Goal: Task Accomplishment & Management: Complete application form

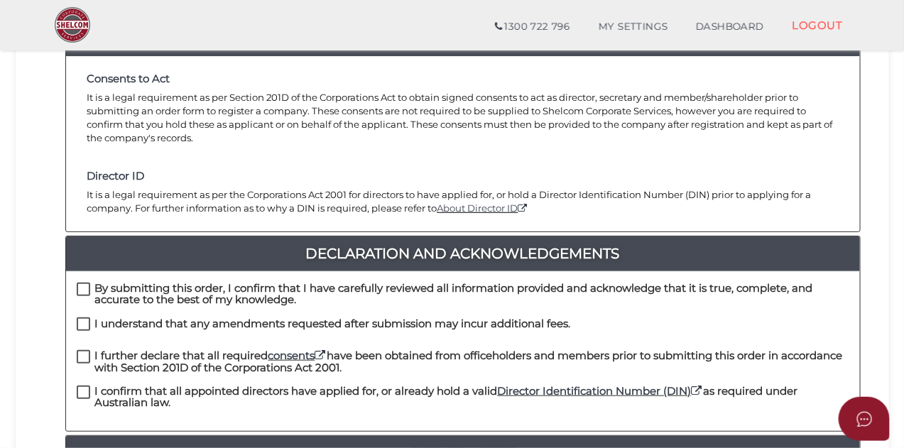
scroll to position [224, 0]
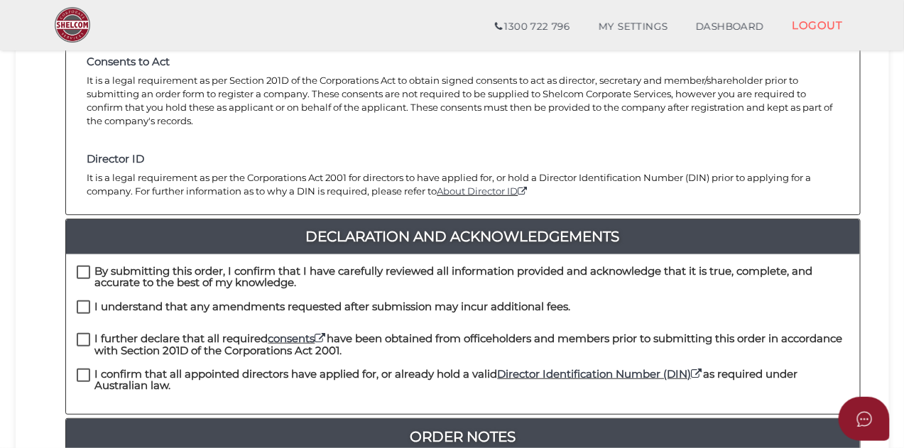
click at [85, 265] on label "By submitting this order, I confirm that I have carefully reviewed all informat…" at bounding box center [463, 274] width 772 height 18
checkbox input "true"
click at [82, 301] on label "I understand that any amendments requested after submission may incur additiona…" at bounding box center [324, 310] width 494 height 18
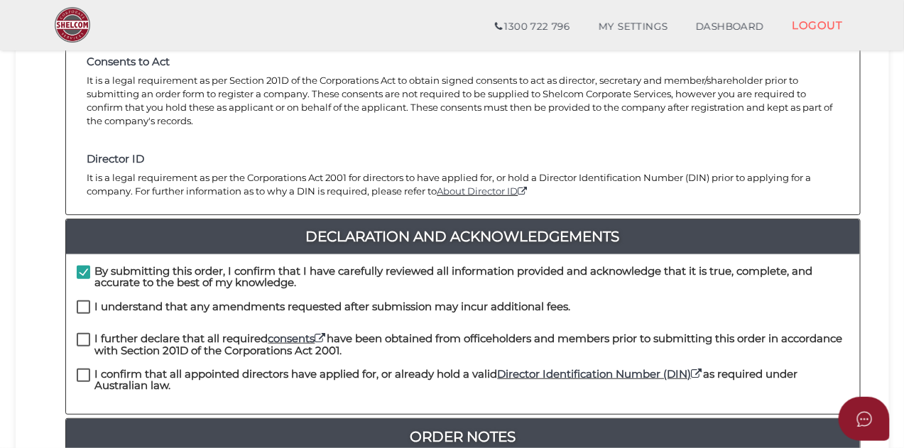
checkbox input "true"
click at [82, 333] on label "I further declare that all required consents have been obtained from officehold…" at bounding box center [463, 342] width 772 height 18
checkbox input "true"
click at [82, 368] on label "I confirm that all appointed directors have applied for, or already hold a vali…" at bounding box center [463, 377] width 772 height 18
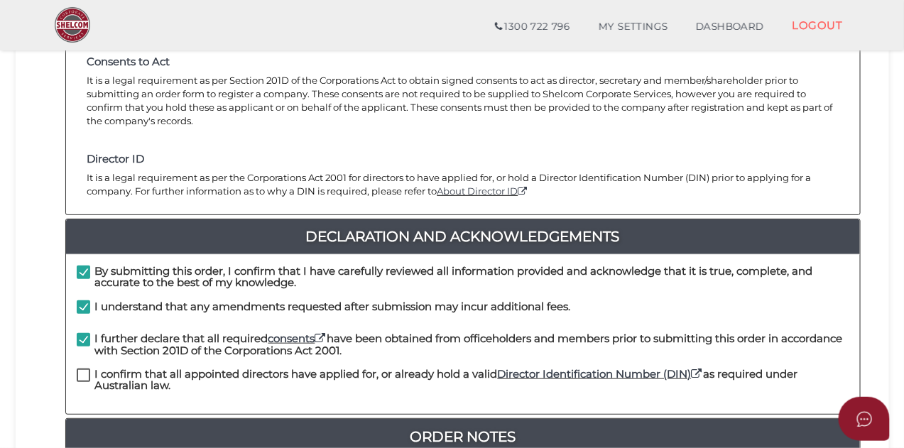
checkbox input "true"
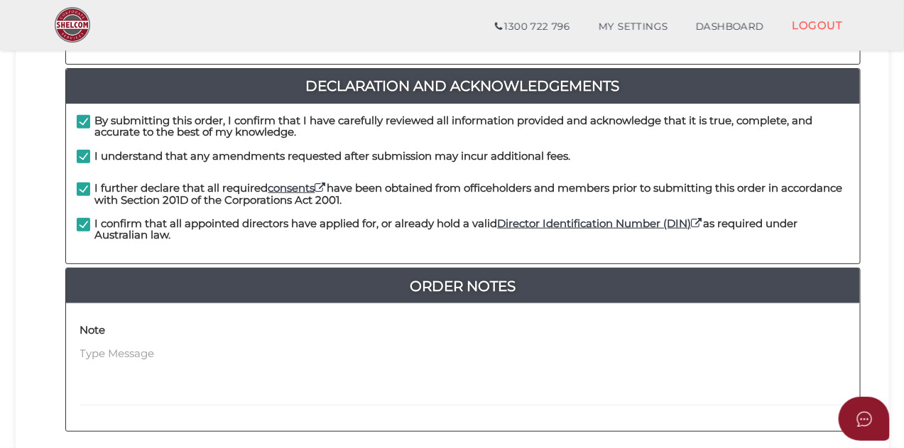
scroll to position [372, 0]
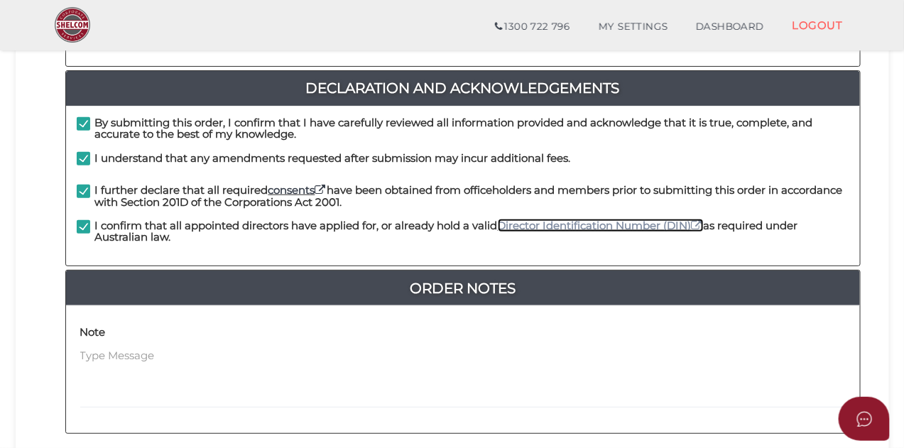
click at [702, 220] on icon at bounding box center [696, 225] width 11 height 11
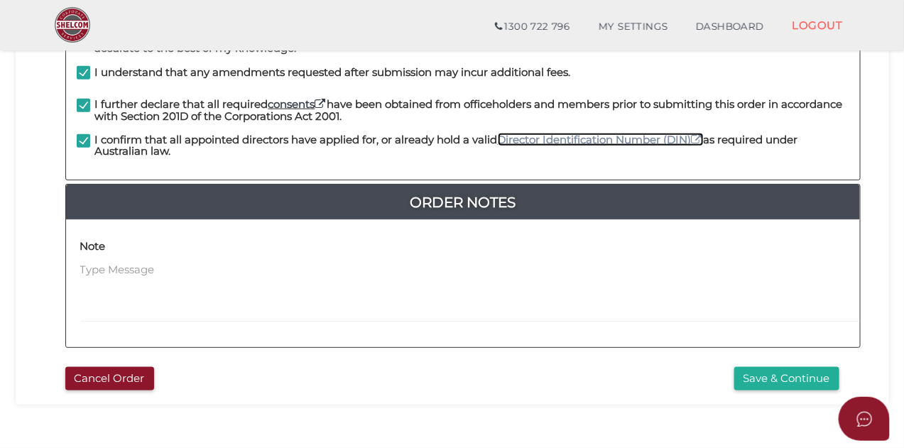
scroll to position [464, 0]
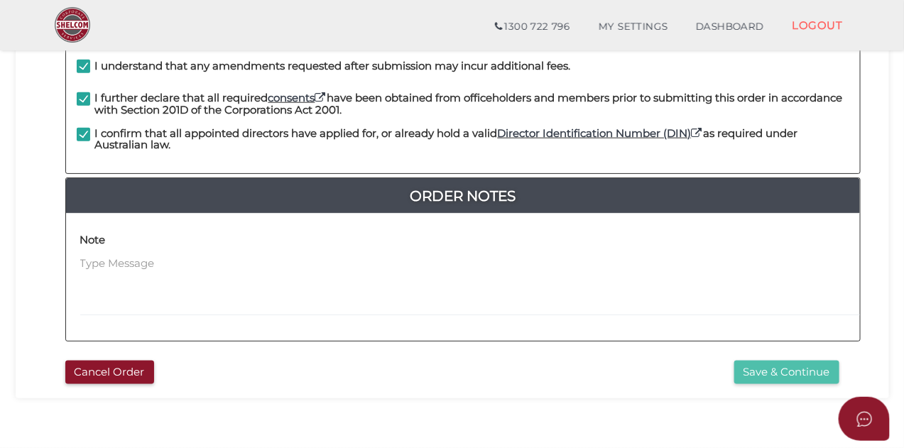
click at [794, 364] on button "Save & Continue" at bounding box center [786, 372] width 105 height 23
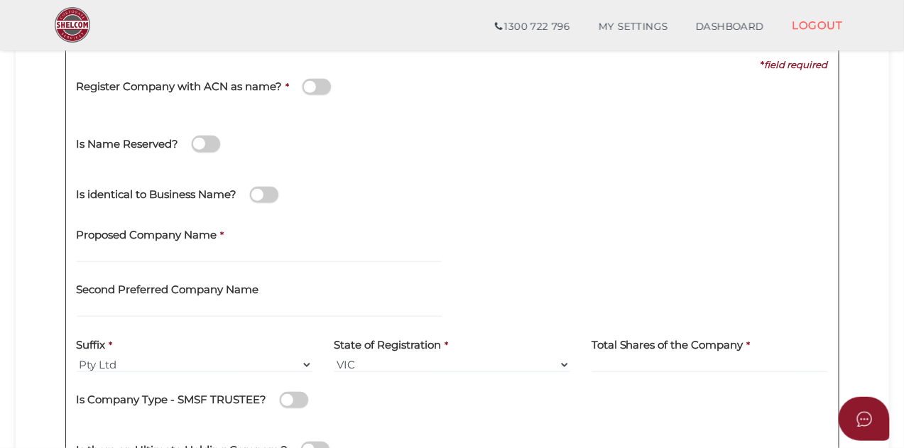
scroll to position [214, 0]
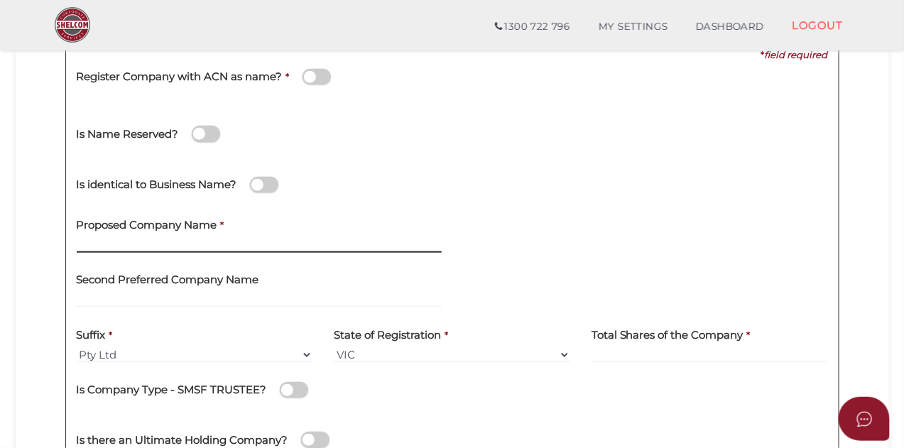
click at [289, 248] on input "text" at bounding box center [259, 245] width 365 height 16
type input "High Country Disco"
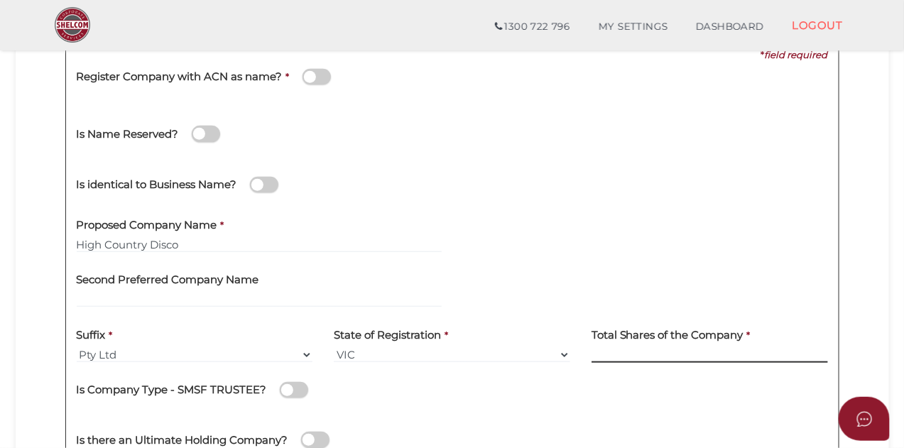
click at [695, 348] on input at bounding box center [709, 355] width 236 height 16
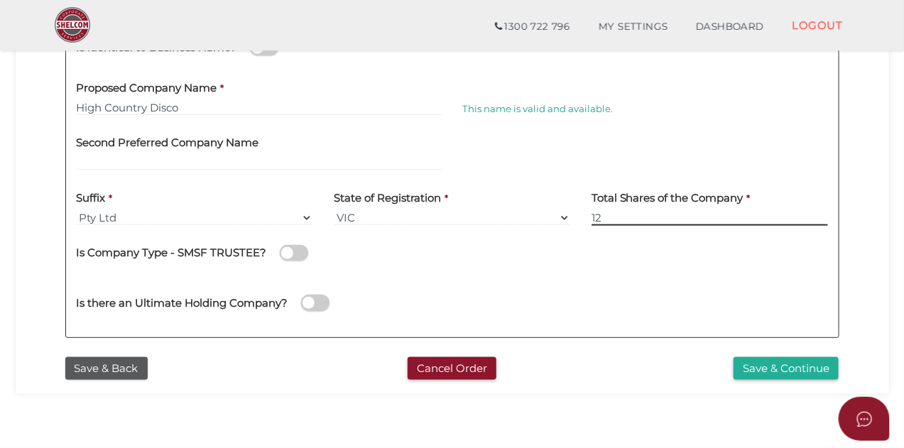
scroll to position [351, 0]
type input "12"
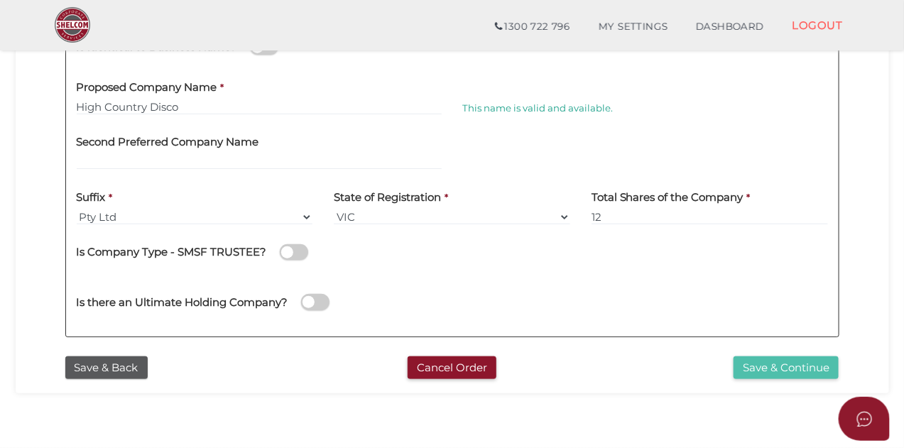
click at [782, 370] on button "Save & Continue" at bounding box center [785, 367] width 105 height 23
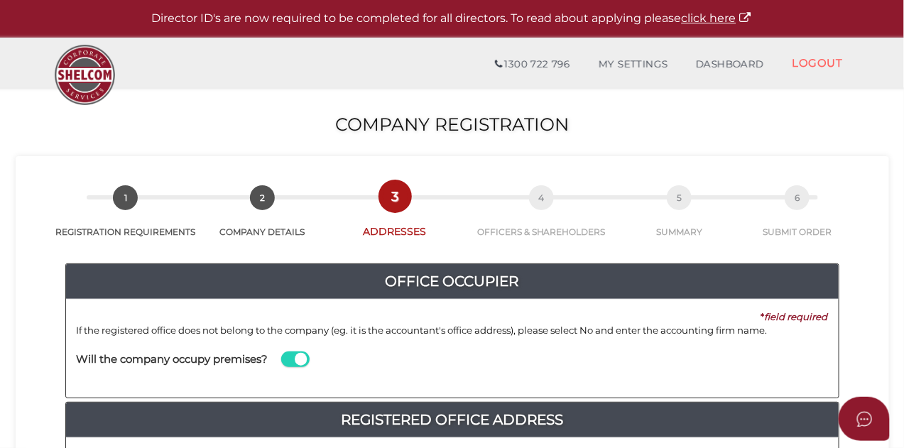
click at [292, 356] on span at bounding box center [295, 359] width 28 height 16
click at [0, 0] on input "checkbox" at bounding box center [0, 0] width 0 height 0
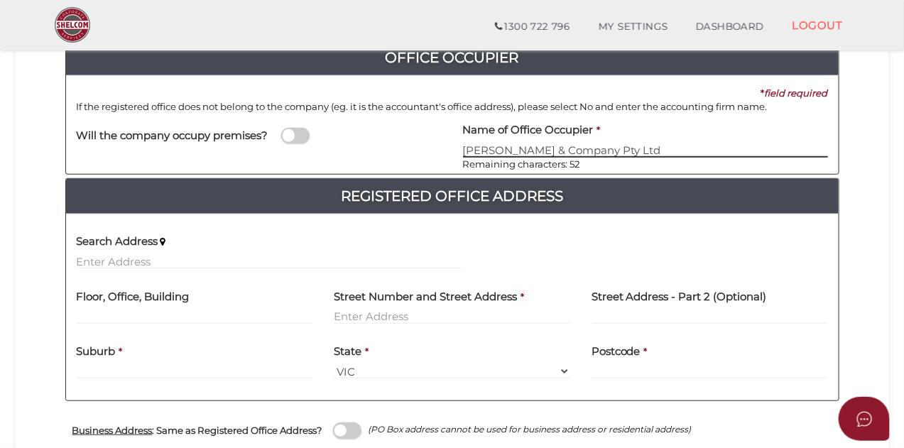
scroll to position [176, 0]
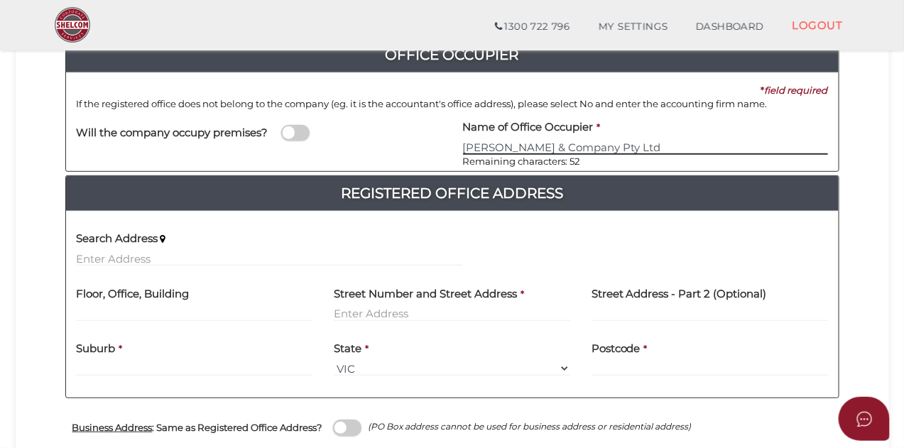
type input "D.R. Tighe & Company Pty Ltd"
click at [300, 267] on div "Search Address" at bounding box center [269, 249] width 407 height 55
click at [368, 312] on input "text" at bounding box center [452, 314] width 236 height 16
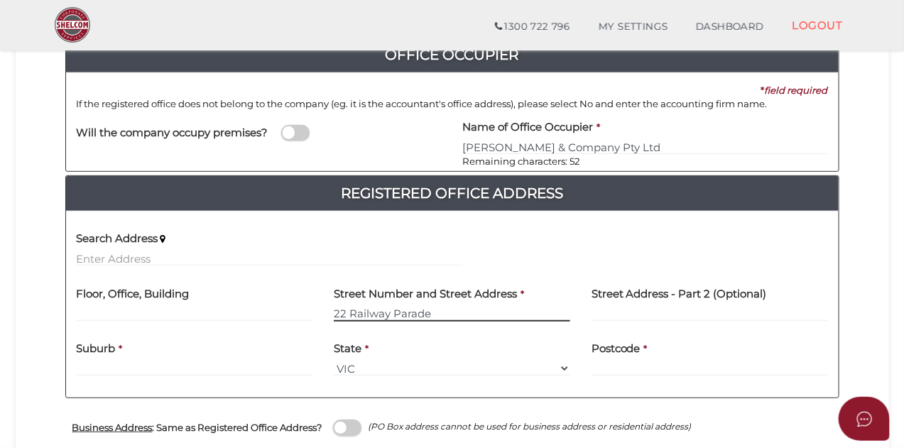
type input "22 Railway Parade"
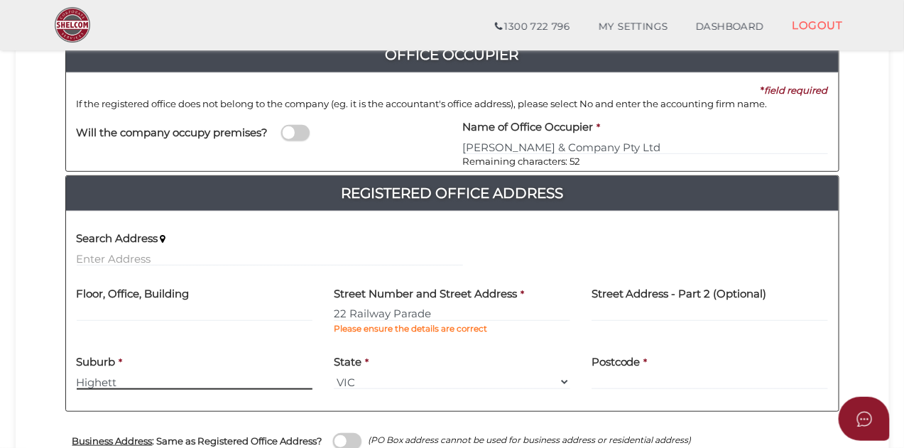
type input "Highett"
type input "3190"
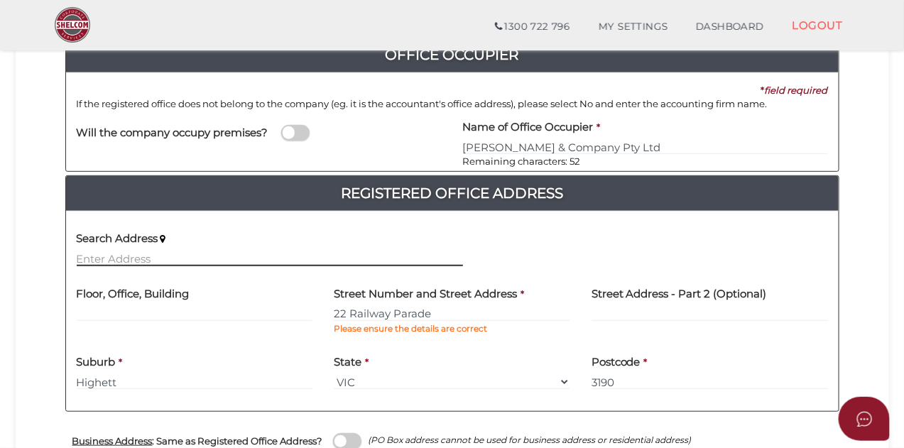
click at [304, 262] on input "text" at bounding box center [270, 259] width 386 height 16
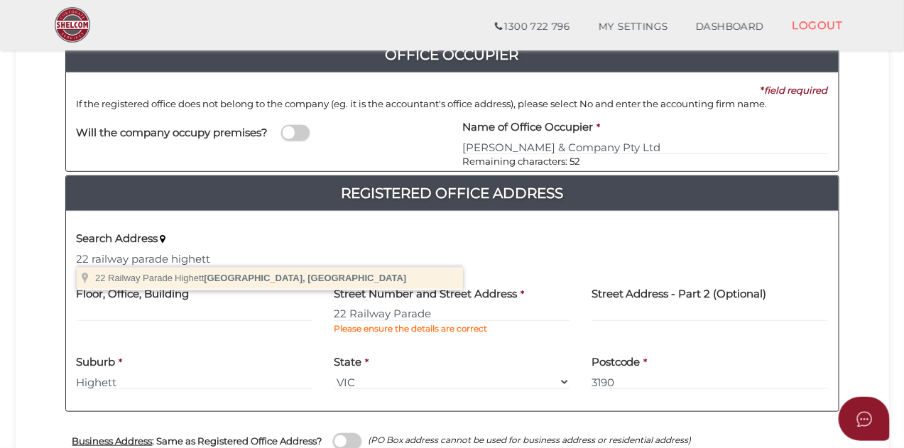
type input "22 Railway Parade, Highett VIC, Australia"
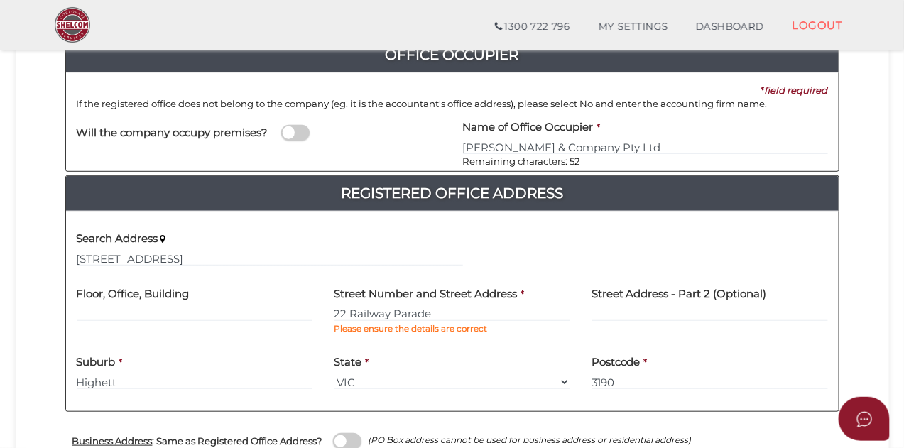
type input "22 Railway Parade"
type input "Highett"
select select "VIC"
type input "3190"
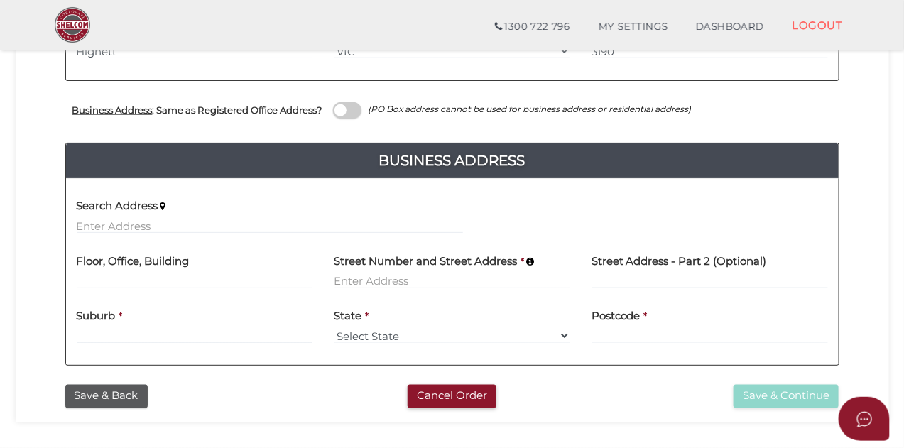
scroll to position [510, 0]
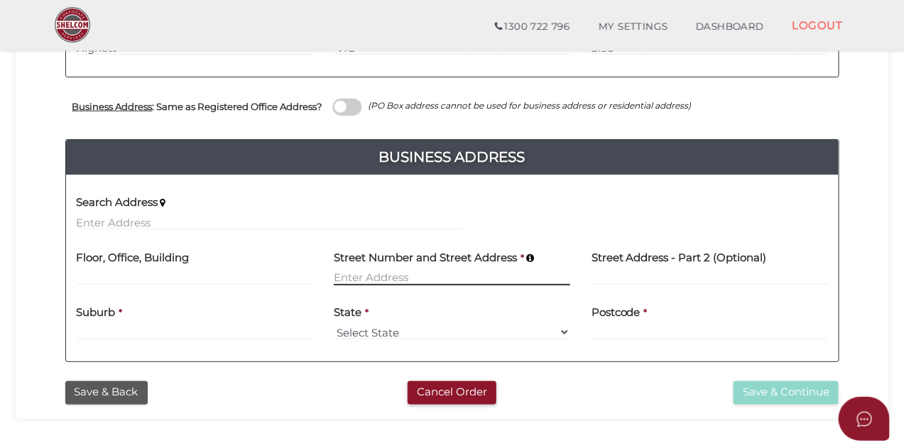
click at [349, 282] on input at bounding box center [452, 278] width 236 height 16
type input "1471 Old Tolmie Roa"
drag, startPoint x: 439, startPoint y: 277, endPoint x: 324, endPoint y: 268, distance: 116.0
click at [324, 268] on div "Street Number and Street Address * 1471 Old Tolmie Roa" at bounding box center [452, 268] width 258 height 55
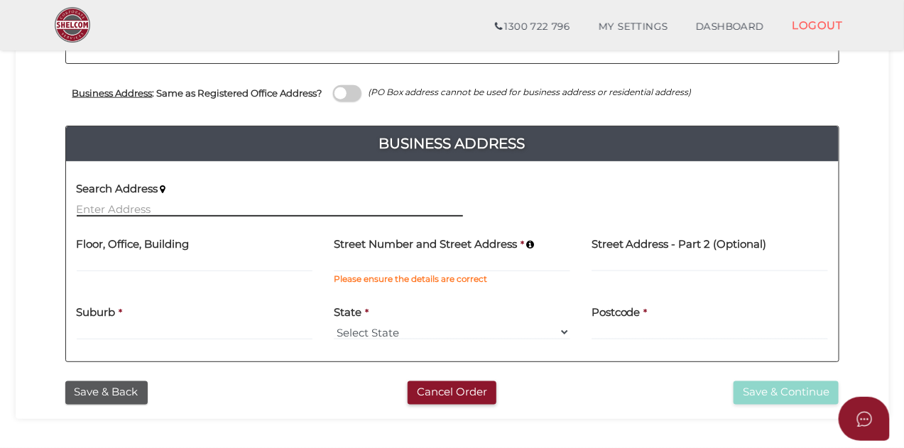
click at [219, 221] on div "Search Address" at bounding box center [269, 199] width 407 height 55
paste input "1471 Old Tolmie Roa"
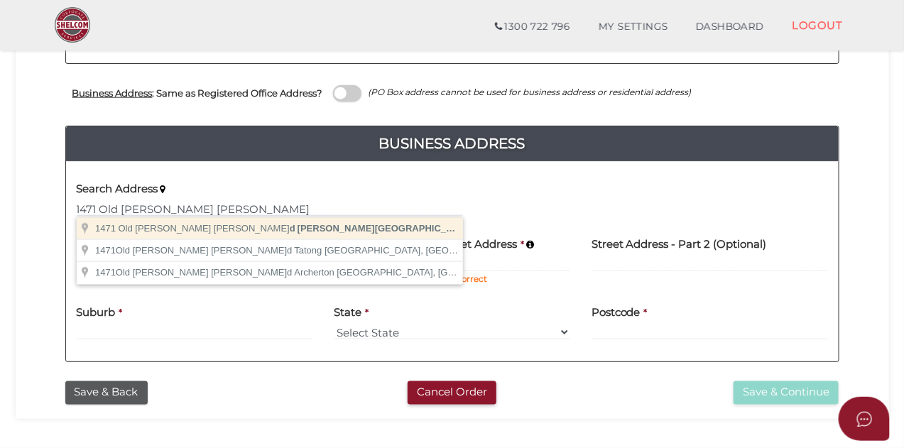
type input "1471 Old Tolmie Road, Tolmie VIC, Australia"
type input "1471 Old Tolmie Road"
type input "Tolmie"
select select "VIC"
type input "3723"
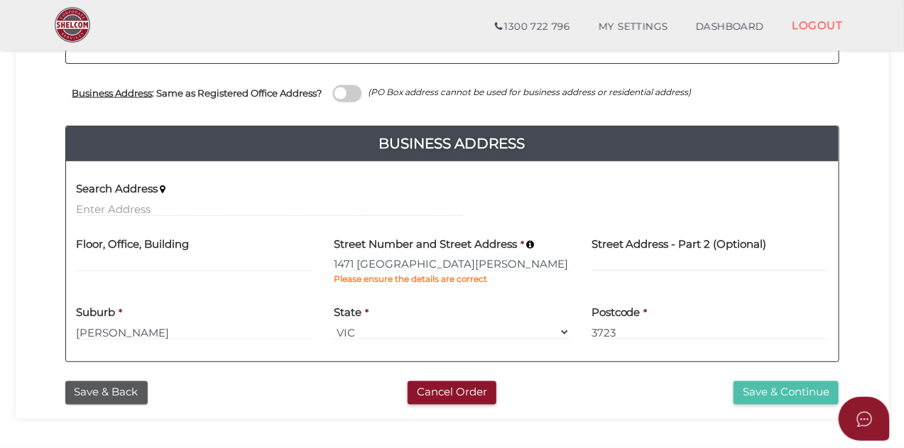
click at [744, 399] on button "Save & Continue" at bounding box center [785, 392] width 105 height 23
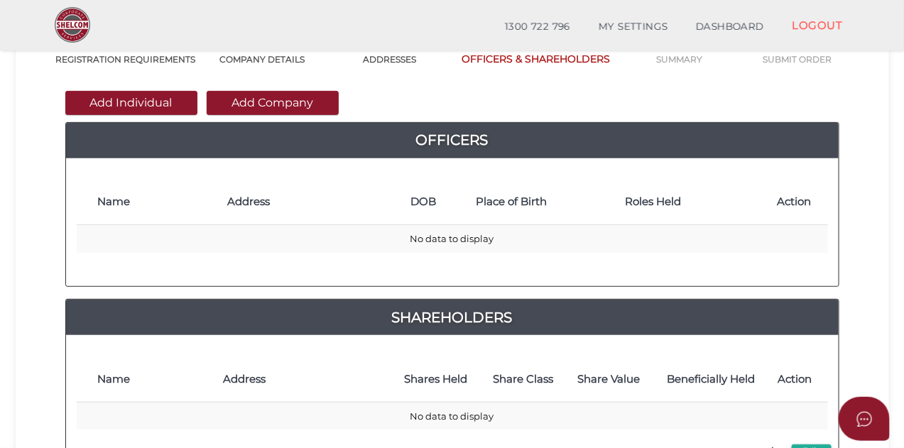
scroll to position [121, 0]
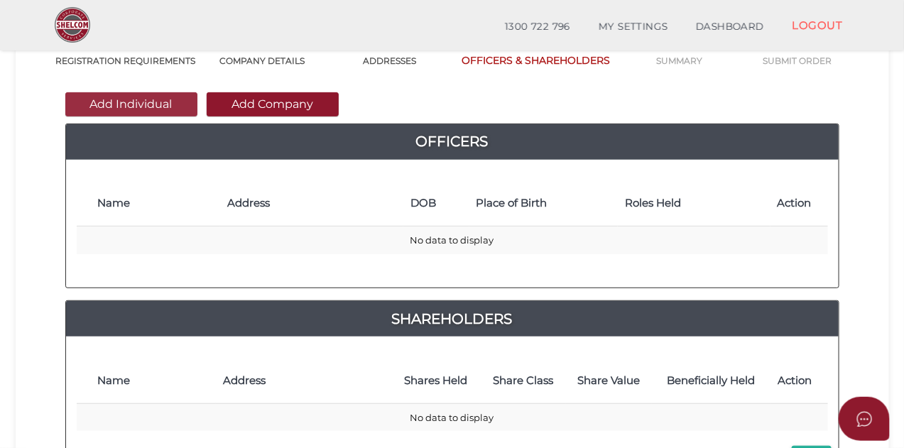
click at [177, 109] on button "Add Individual" at bounding box center [131, 104] width 132 height 24
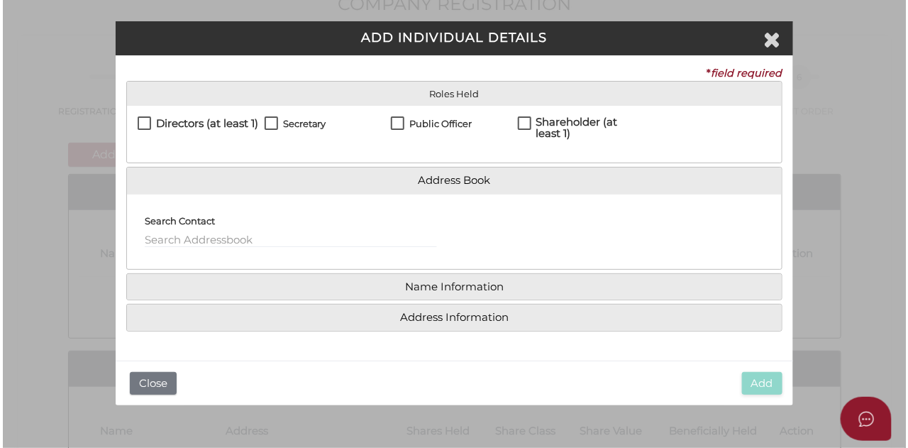
scroll to position [0, 0]
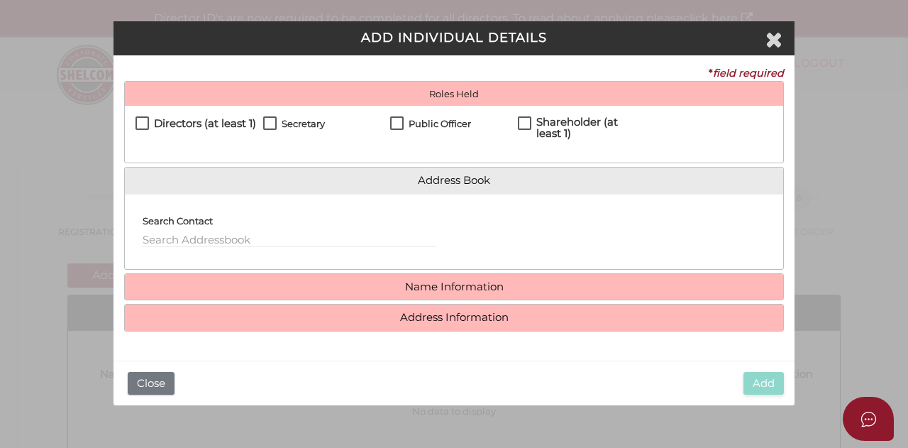
click at [144, 122] on label "Directors (at least 1)" at bounding box center [196, 127] width 121 height 18
checkbox input "true"
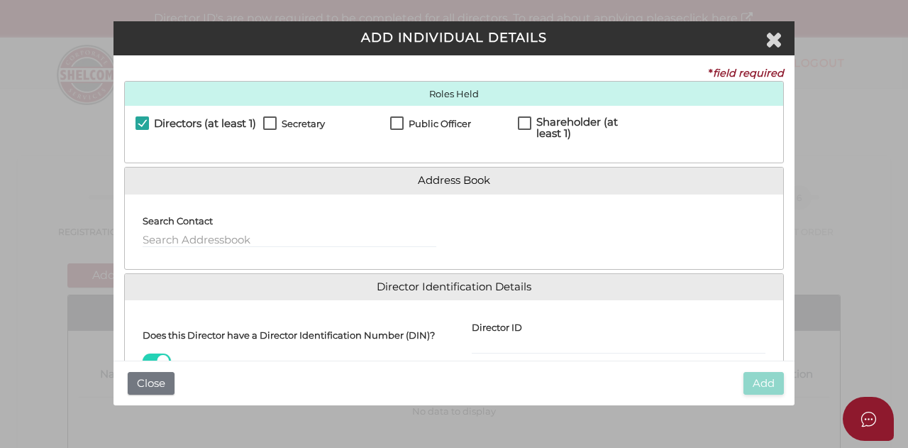
click at [266, 123] on label "Secretary" at bounding box center [294, 128] width 62 height 18
checkbox input "true"
click at [395, 125] on label "Public Officer" at bounding box center [430, 128] width 81 height 18
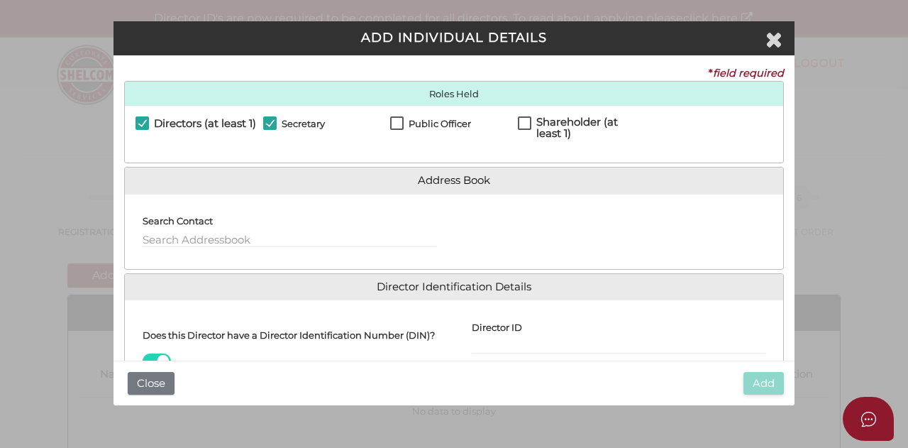
checkbox input "true"
click at [522, 122] on label "Shareholder (at least 1)" at bounding box center [582, 125] width 128 height 18
checkbox input "true"
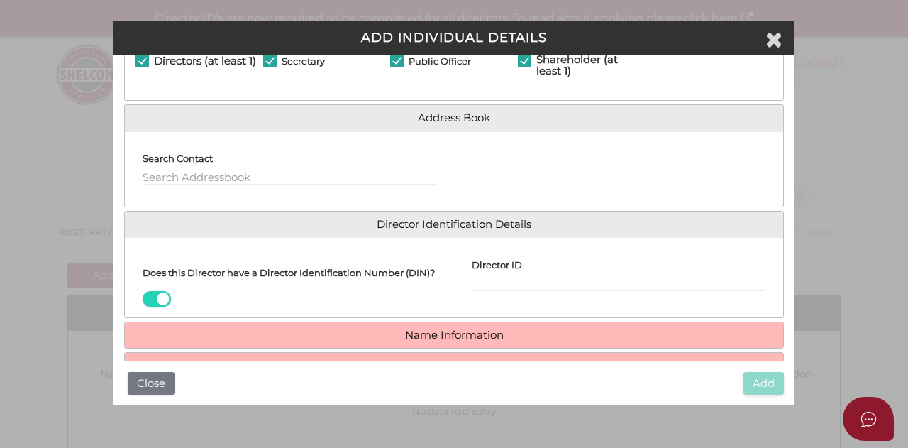
scroll to position [79, 0]
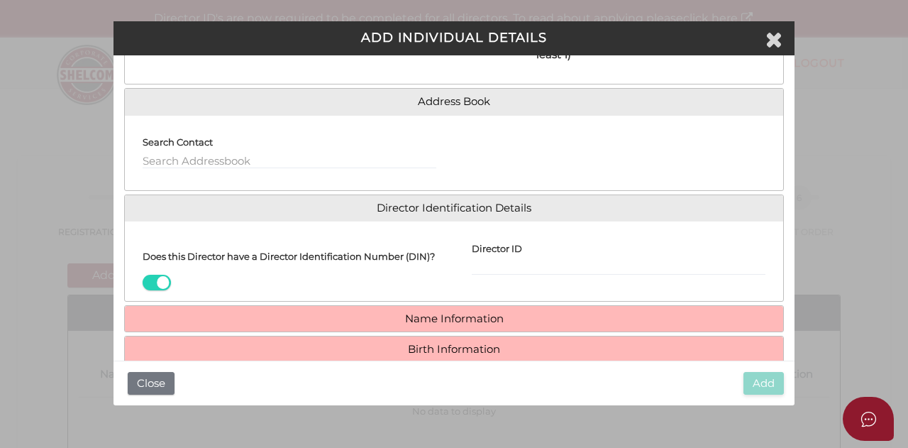
click at [166, 290] on span at bounding box center [157, 283] width 28 height 16
click at [0, 0] on input "checkbox" at bounding box center [0, 0] width 0 height 0
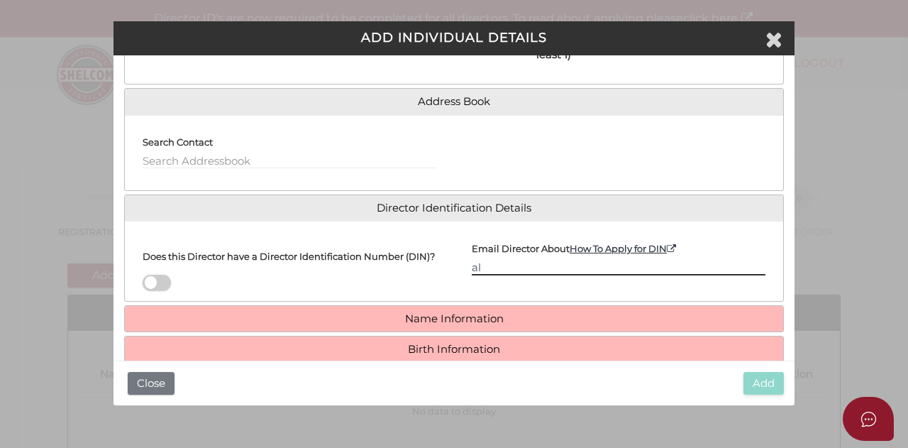
type input "a"
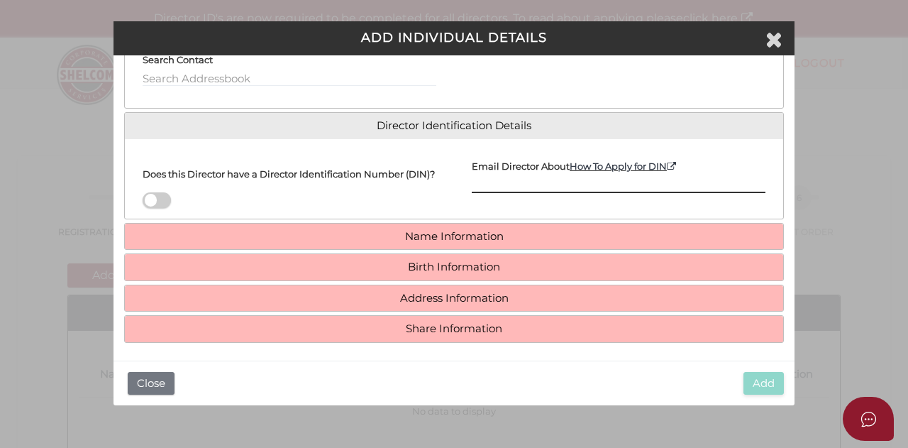
scroll to position [176, 0]
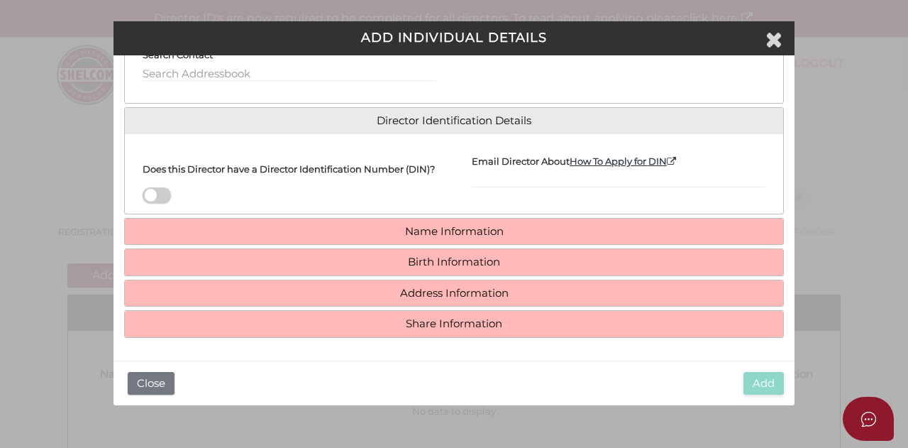
click at [495, 197] on div "Director ID Email Director About How To Apply for DIN" at bounding box center [618, 174] width 329 height 58
click at [494, 172] on input "Email Director About How To Apply for DIN" at bounding box center [619, 180] width 294 height 16
type input "Alexlee_howie@hotmail.com"
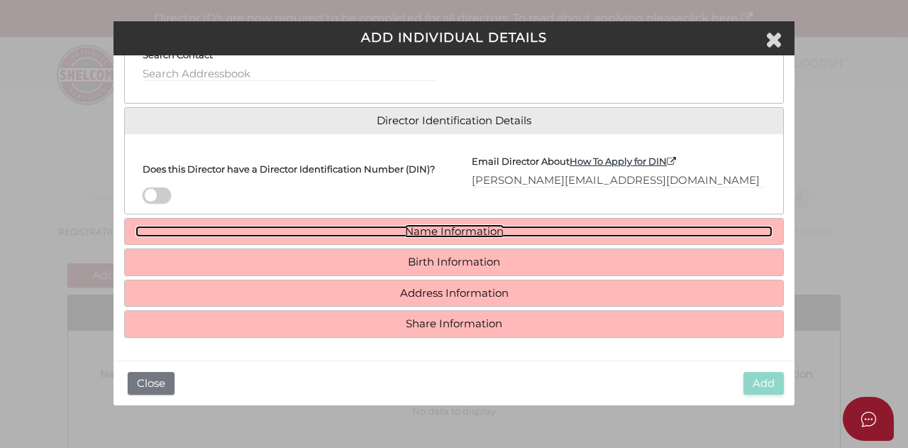
click at [488, 229] on link "Name Information" at bounding box center [454, 232] width 637 height 12
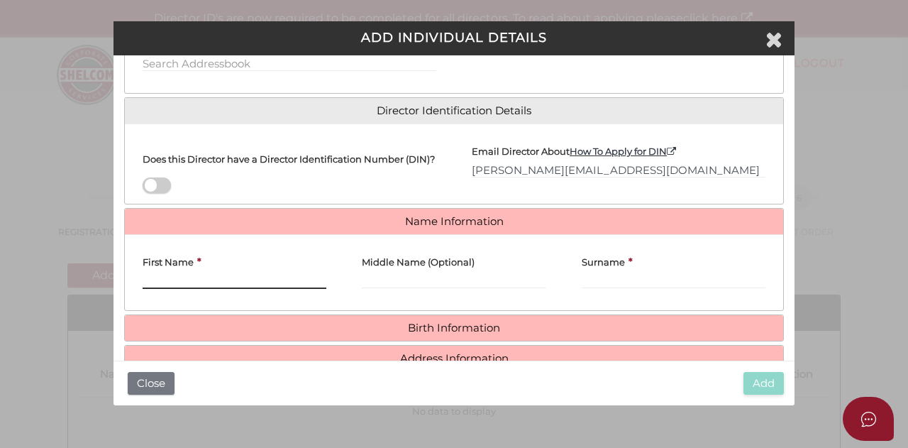
click at [306, 285] on input "First Name" at bounding box center [235, 281] width 184 height 16
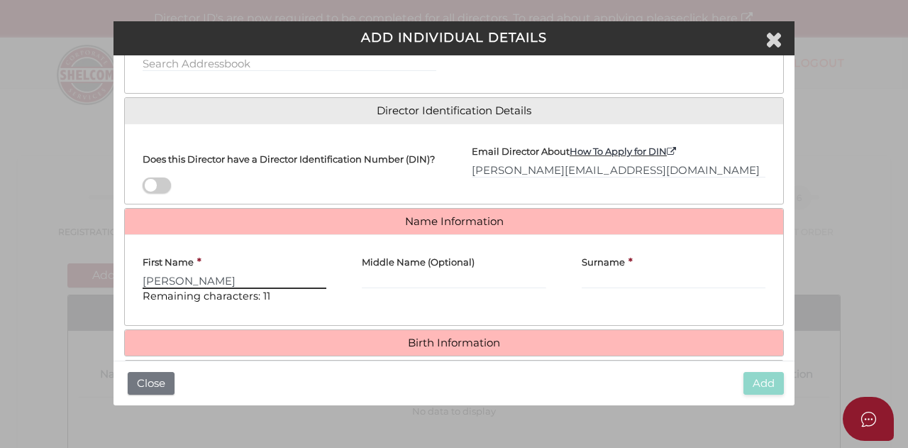
type input "Alexandra"
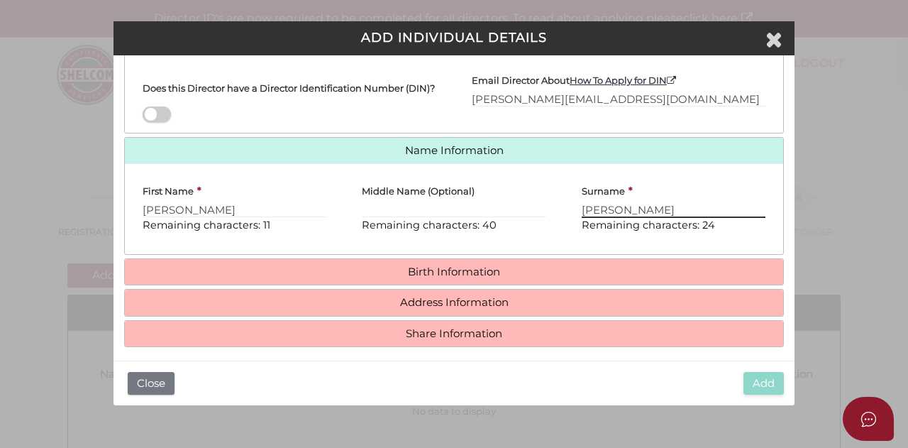
scroll to position [266, 0]
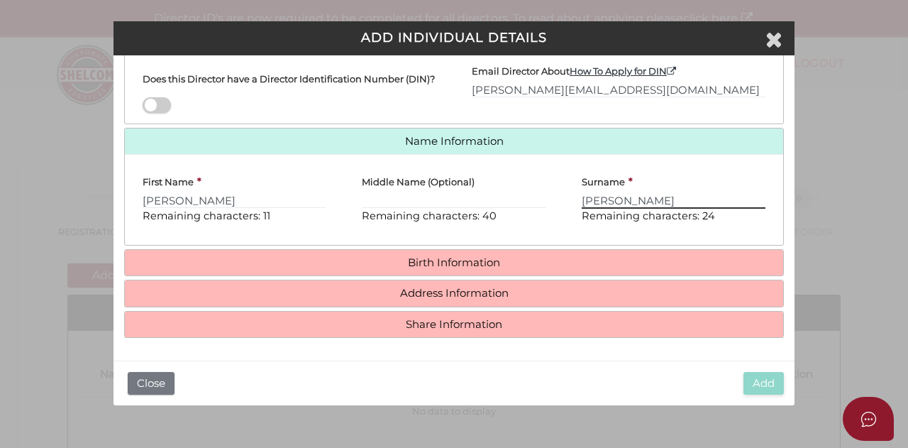
type input "[PERSON_NAME]"
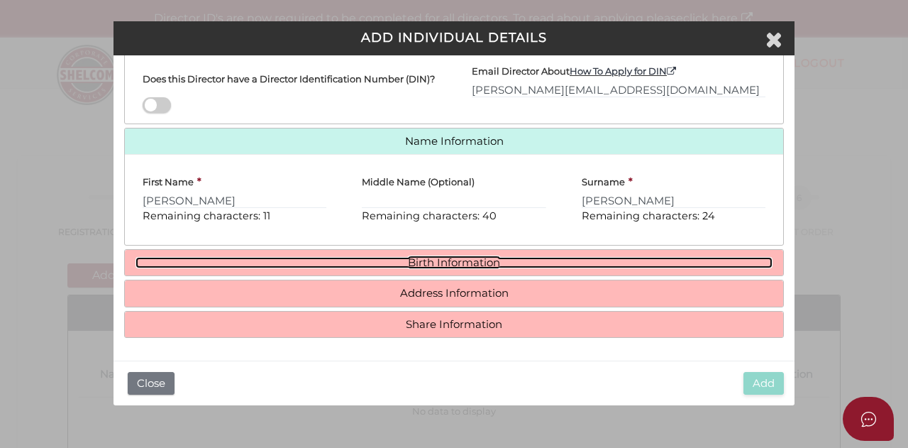
click at [513, 265] on link "Birth Information" at bounding box center [454, 263] width 637 height 12
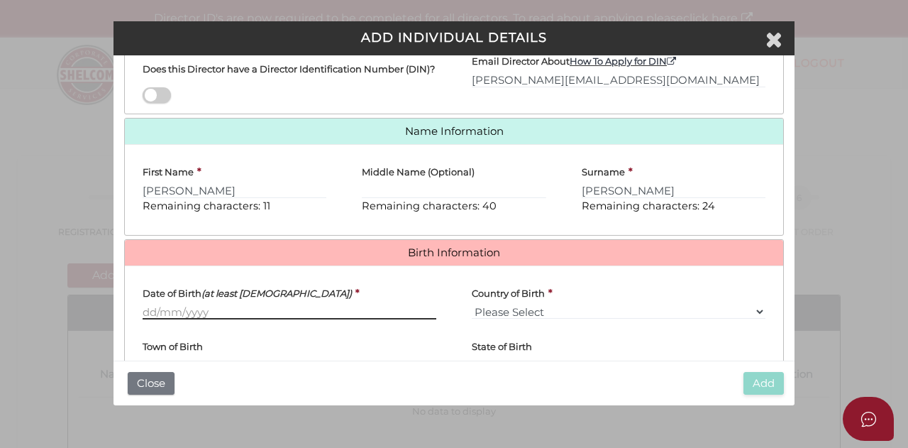
click at [249, 319] on input "Date of Birth (at least [DEMOGRAPHIC_DATA])" at bounding box center [290, 312] width 294 height 16
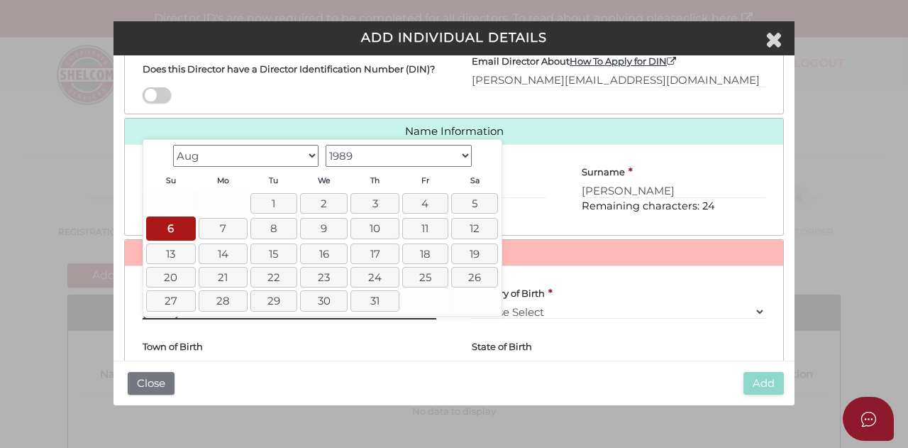
type input "[DATE]"
click at [564, 316] on select "Please Select v [GEOGRAPHIC_DATA] [GEOGRAPHIC_DATA] [GEOGRAPHIC_DATA] [GEOGRAPH…" at bounding box center [619, 312] width 294 height 16
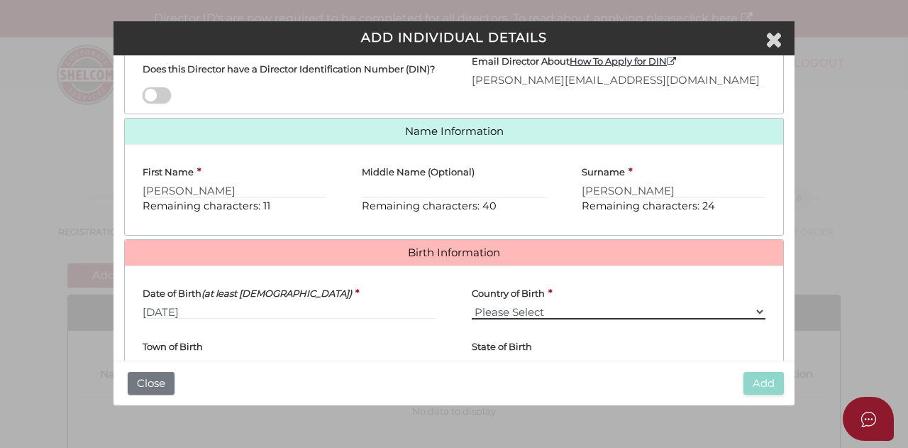
select select "[GEOGRAPHIC_DATA]"
click at [472, 314] on select "Please Select v [GEOGRAPHIC_DATA] [GEOGRAPHIC_DATA] [GEOGRAPHIC_DATA] [GEOGRAPH…" at bounding box center [619, 312] width 294 height 16
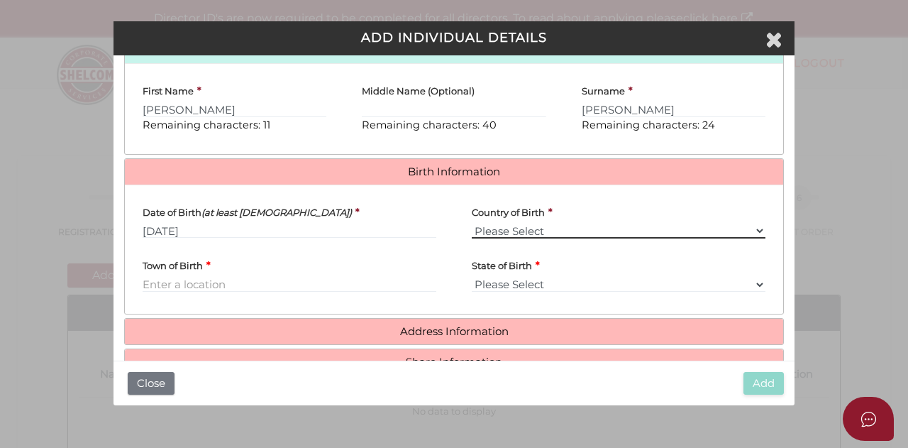
scroll to position [356, 0]
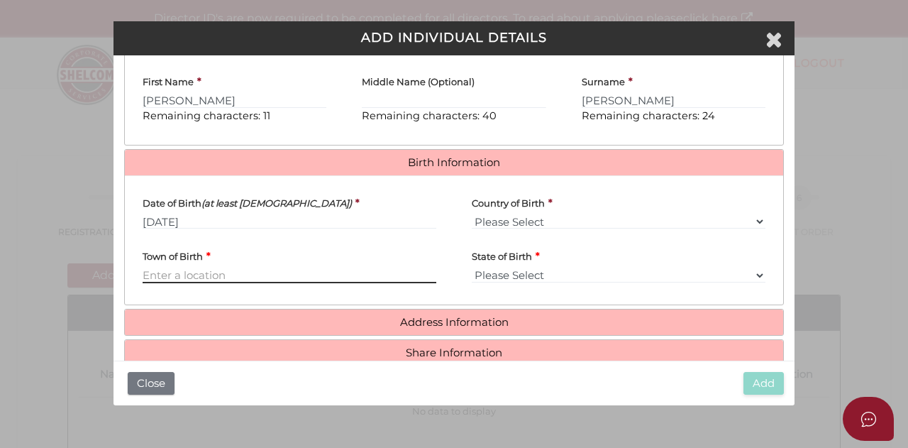
click at [281, 283] on input "Town of Birth" at bounding box center [290, 276] width 294 height 16
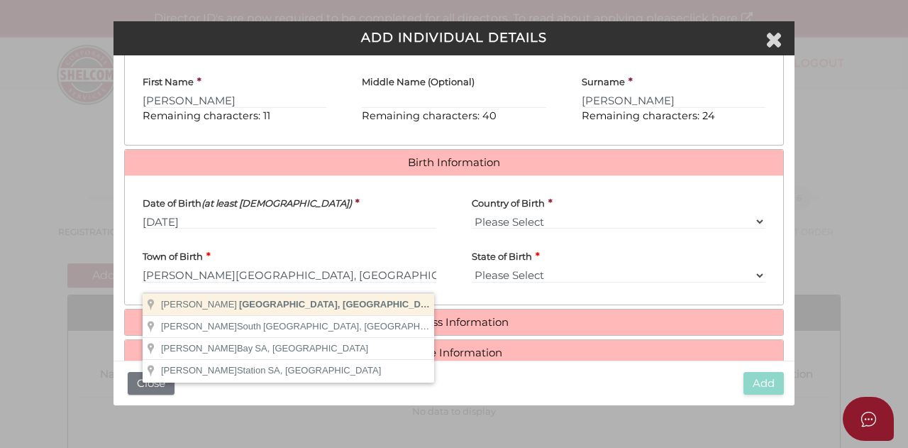
type input "Clayton"
select select "VIC"
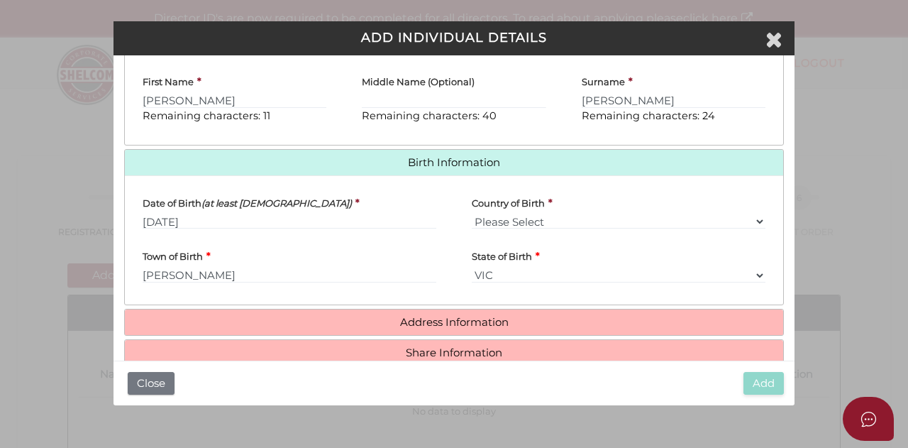
drag, startPoint x: 795, startPoint y: 307, endPoint x: 794, endPoint y: 320, distance: 13.5
click at [794, 320] on div "Pty Ltd ADD INDIVIDUAL DETAILS * field required Roles Held Directors (at least …" at bounding box center [454, 224] width 908 height 448
click at [562, 336] on h4 "Address Information" at bounding box center [454, 322] width 659 height 26
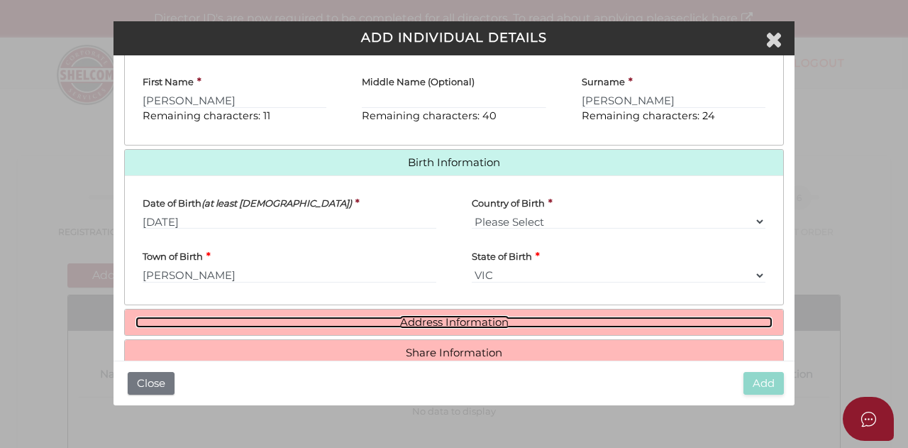
click at [476, 329] on link "Address Information" at bounding box center [454, 323] width 637 height 12
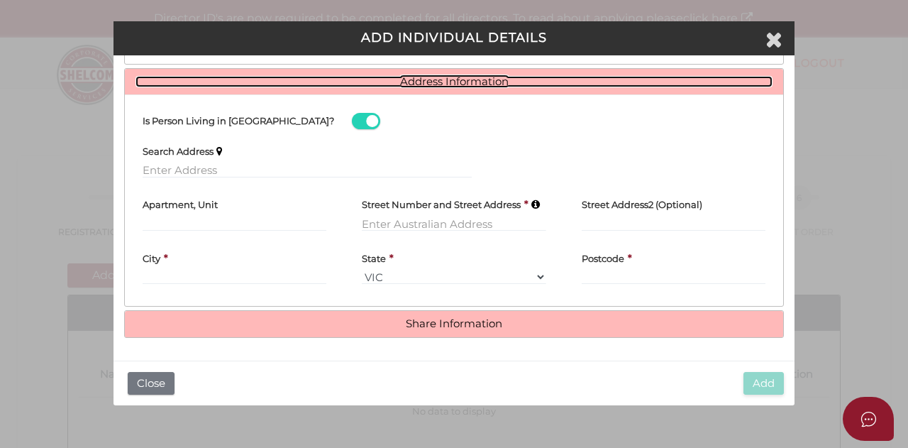
scroll to position [606, 0]
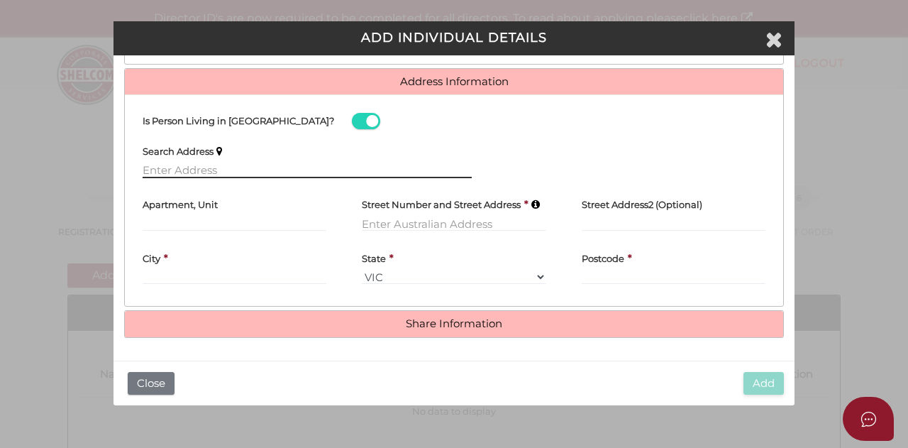
click at [284, 170] on input "text" at bounding box center [307, 171] width 329 height 16
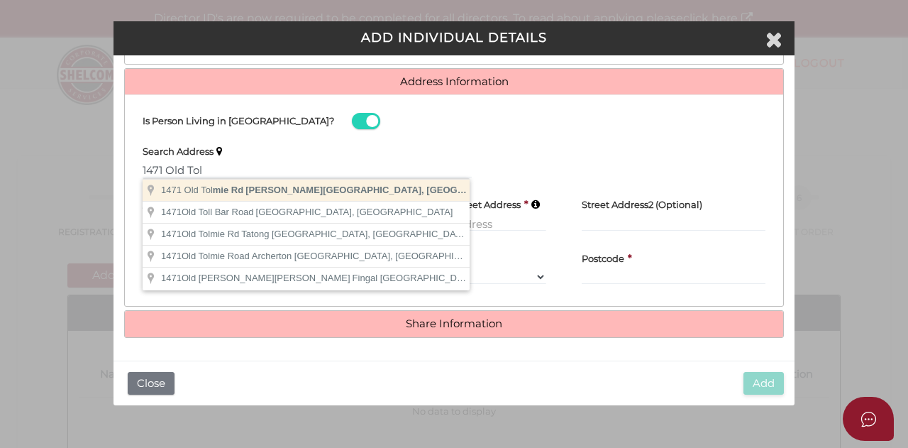
type input "1471 [GEOGRAPHIC_DATA][PERSON_NAME][PERSON_NAME], [GEOGRAPHIC_DATA]"
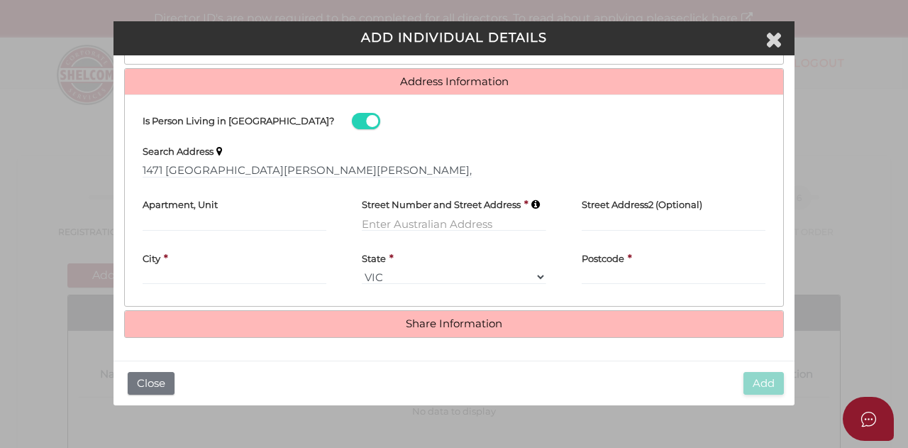
type input "1471 [GEOGRAPHIC_DATA][PERSON_NAME]"
type input "[PERSON_NAME]"
select select "VIC"
type input "3723"
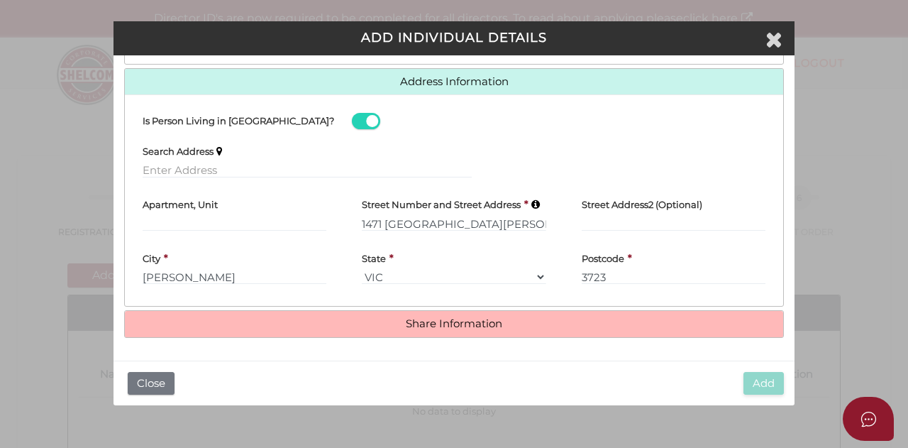
click at [461, 317] on h4 "Share Information" at bounding box center [454, 324] width 659 height 26
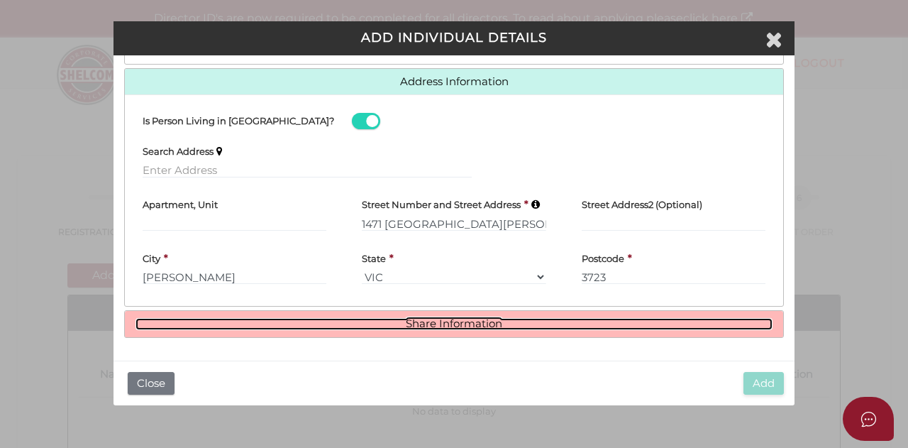
click at [451, 326] on link "Share Information" at bounding box center [454, 324] width 637 height 12
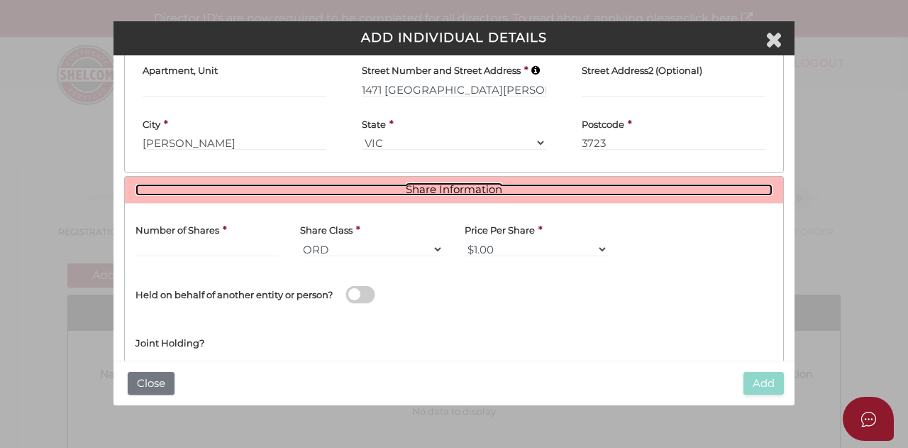
scroll to position [776, 0]
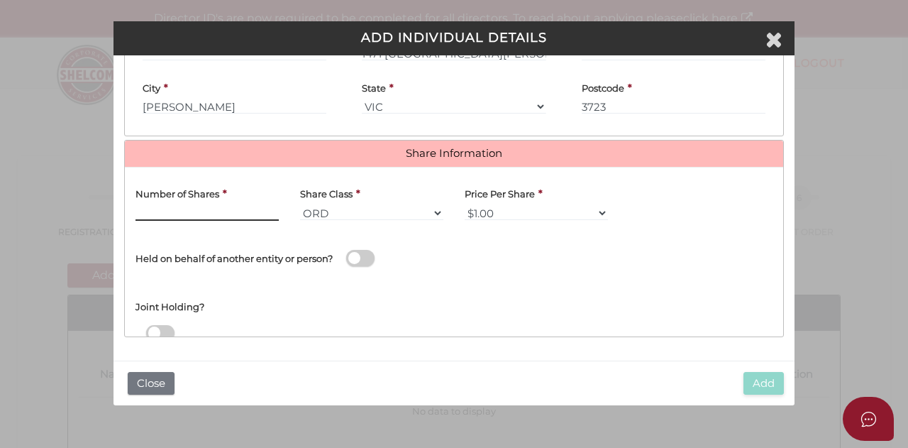
click at [248, 217] on input "text" at bounding box center [207, 213] width 143 height 16
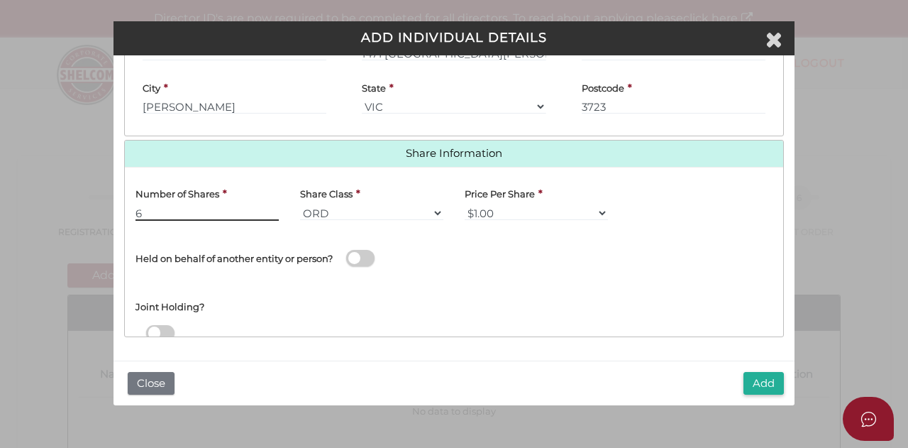
type input "6"
click at [636, 313] on div "Joint Holding?" at bounding box center [454, 303] width 659 height 46
click at [770, 377] on button "Add" at bounding box center [764, 383] width 40 height 23
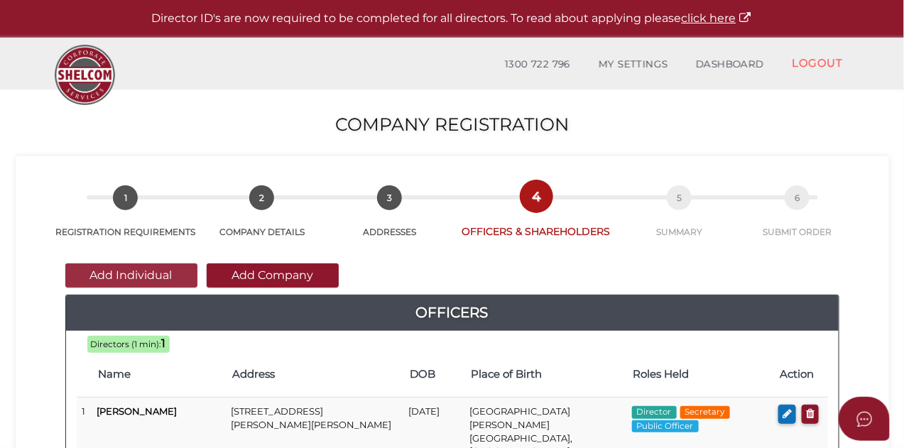
click at [163, 273] on button "Add Individual" at bounding box center [131, 275] width 132 height 24
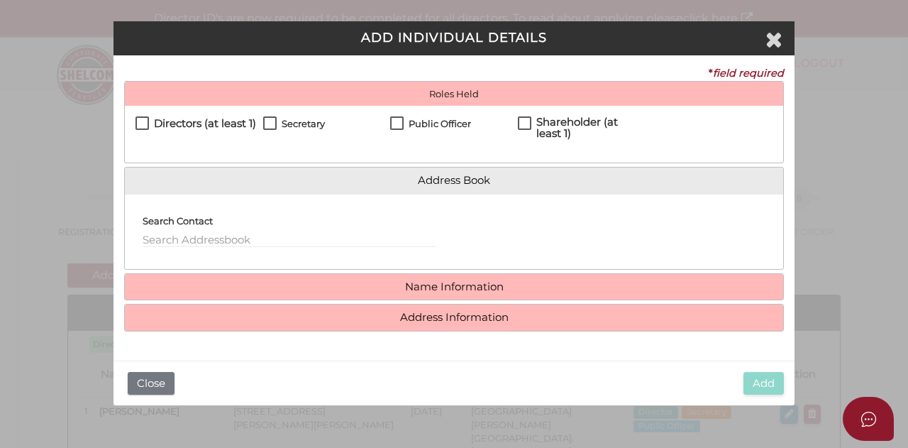
click at [141, 126] on label "Directors (at least 1)" at bounding box center [196, 127] width 121 height 18
checkbox input "true"
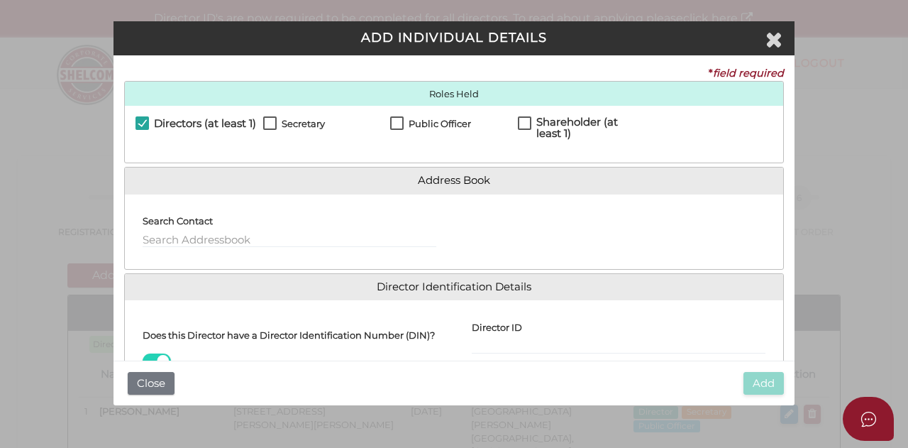
click at [518, 124] on label "Shareholder (at least 1)" at bounding box center [582, 125] width 128 height 18
checkbox input "true"
drag, startPoint x: 446, startPoint y: 204, endPoint x: 342, endPoint y: 241, distance: 110.7
click at [342, 241] on div "Search Contact" at bounding box center [454, 231] width 659 height 75
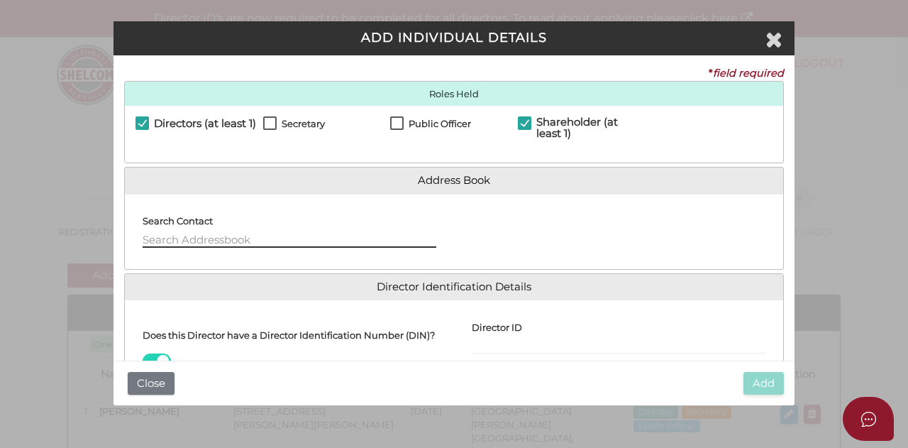
click at [342, 241] on input "text" at bounding box center [290, 240] width 294 height 16
type input "1"
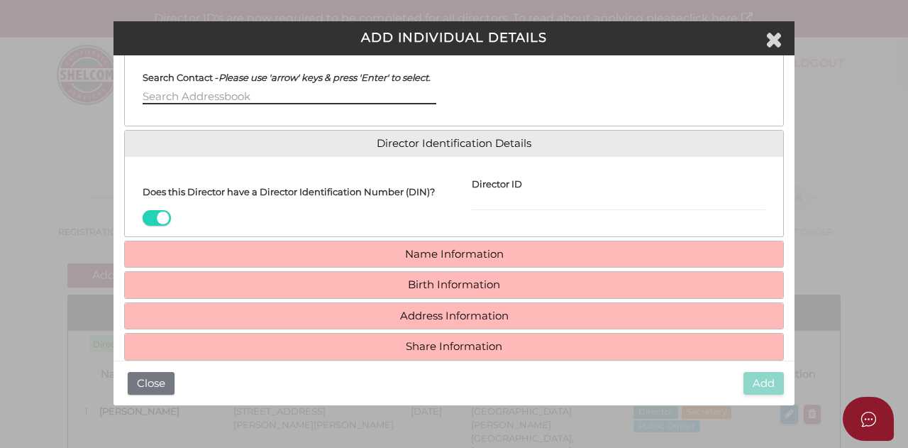
scroll to position [155, 0]
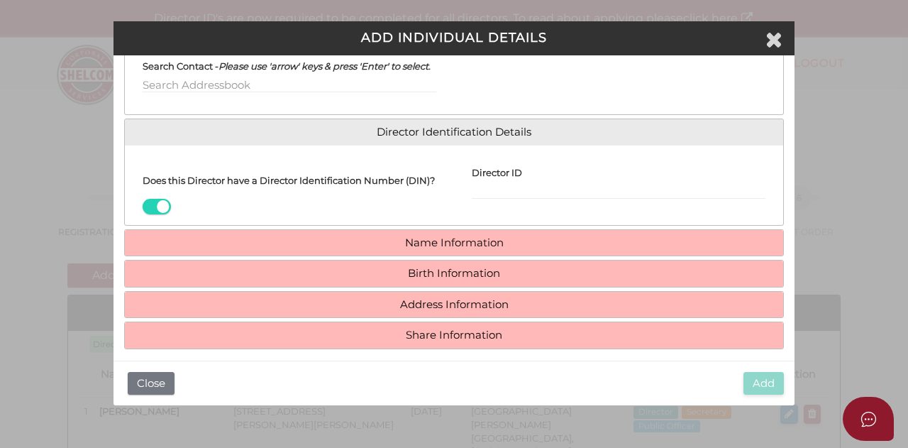
click at [157, 225] on div "Does this Director have a Director Identification Number (DIN)? Director ID Ema…" at bounding box center [454, 185] width 659 height 80
click at [156, 215] on span at bounding box center [157, 207] width 28 height 16
click at [0, 0] on input "checkbox" at bounding box center [0, 0] width 0 height 0
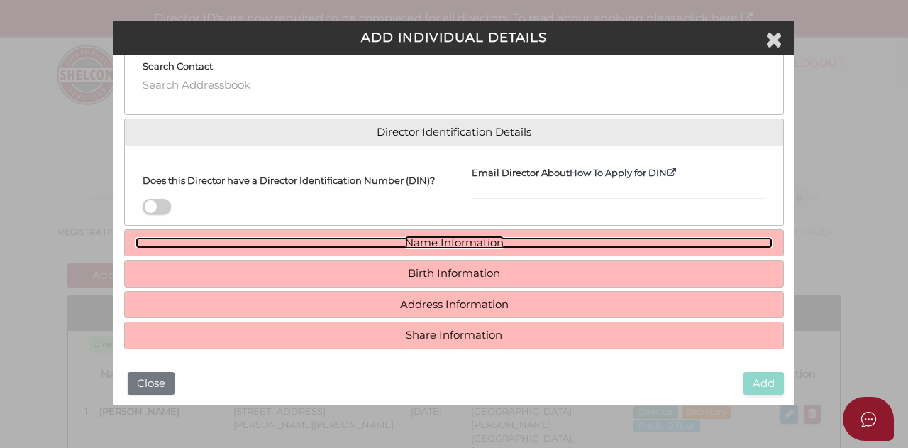
click at [271, 249] on link "Name Information" at bounding box center [454, 243] width 637 height 12
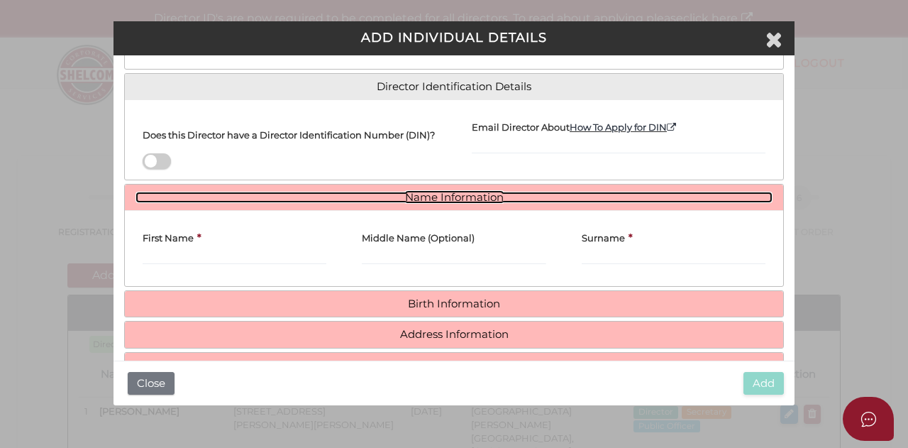
scroll to position [201, 0]
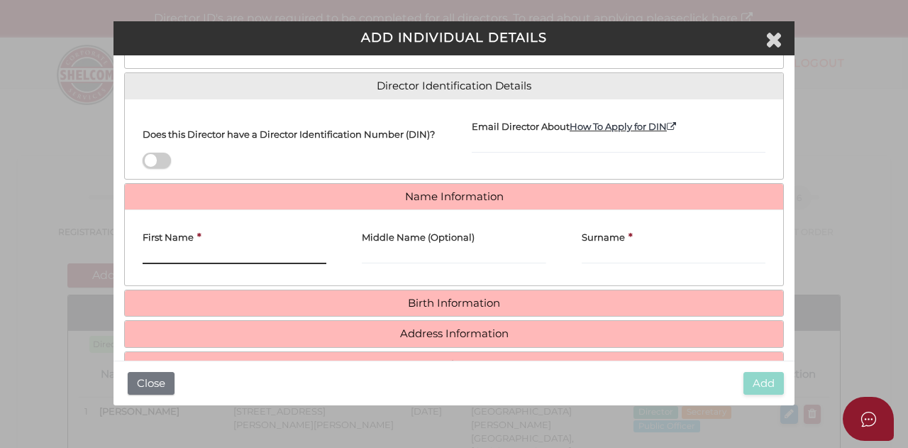
click at [301, 264] on input "First Name" at bounding box center [235, 256] width 184 height 16
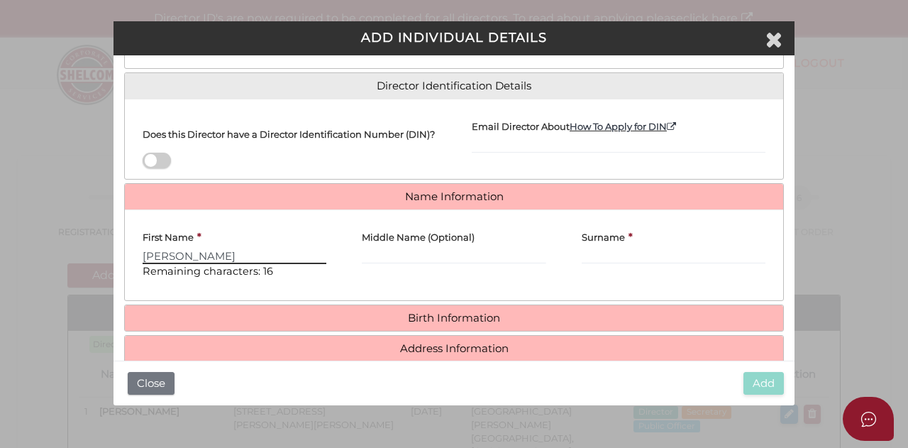
type input "Lee"
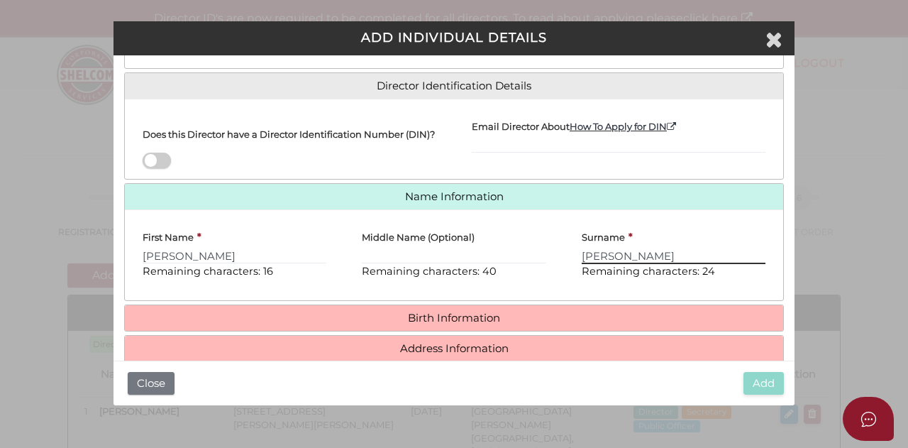
type input "Walker"
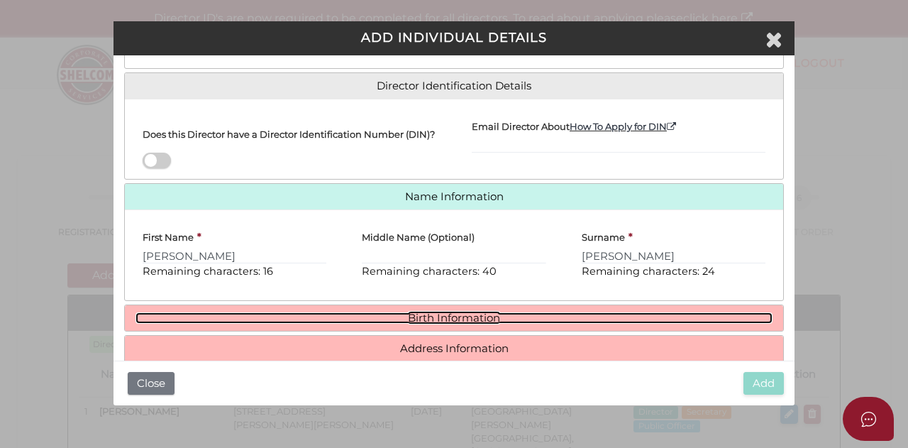
click at [712, 324] on link "Birth Information" at bounding box center [454, 318] width 637 height 12
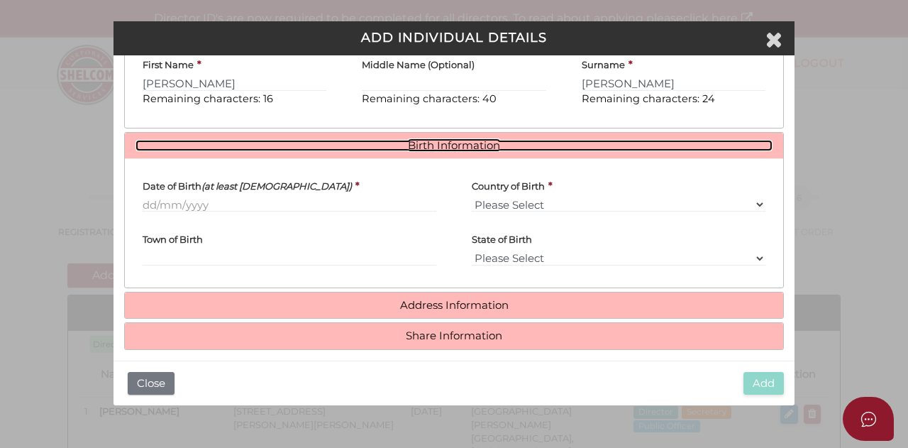
scroll to position [392, 0]
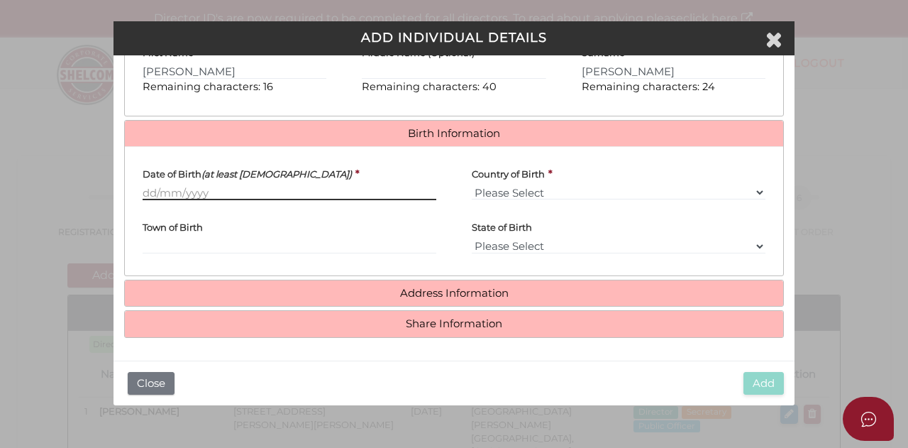
click at [171, 200] on input "Date of Birth (at least 18 years old)" at bounding box center [290, 193] width 294 height 16
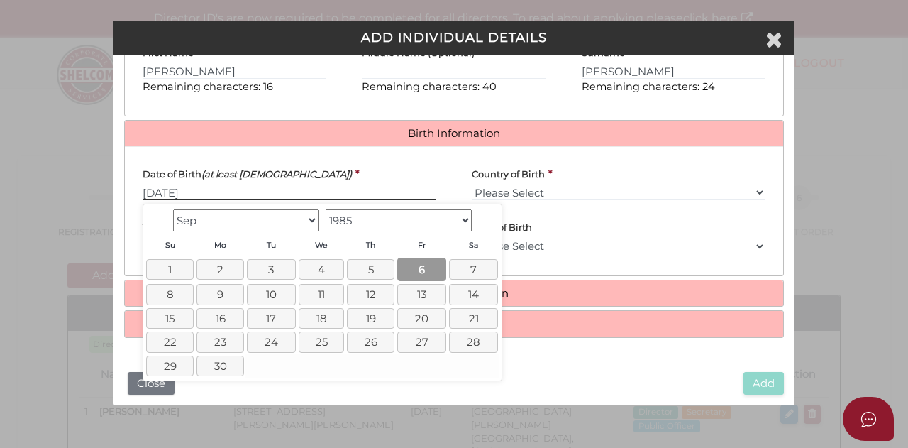
type input "06/09/1985"
click at [415, 273] on link "6" at bounding box center [421, 269] width 49 height 23
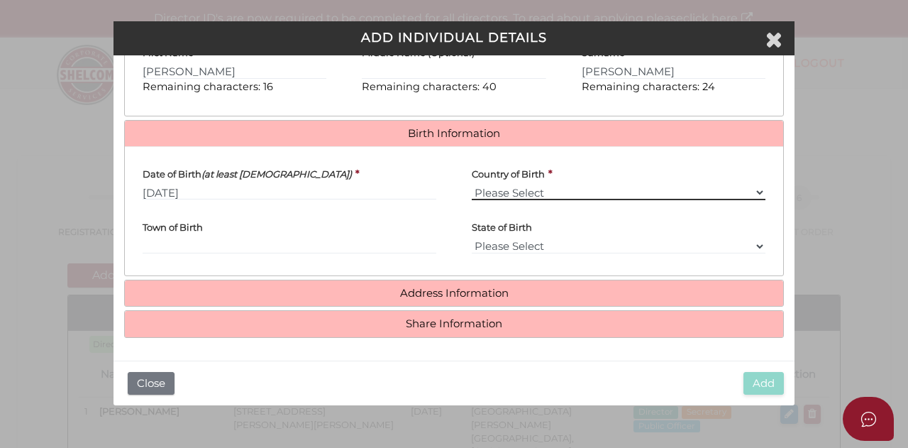
click at [511, 198] on select "Please Select v Australia Afghanistan Albania Algeria American Samoa Andorra An…" at bounding box center [619, 193] width 294 height 16
select select "Australia"
click at [472, 188] on select "Please Select v Australia Afghanistan Albania Algeria American Samoa Andorra An…" at bounding box center [619, 193] width 294 height 16
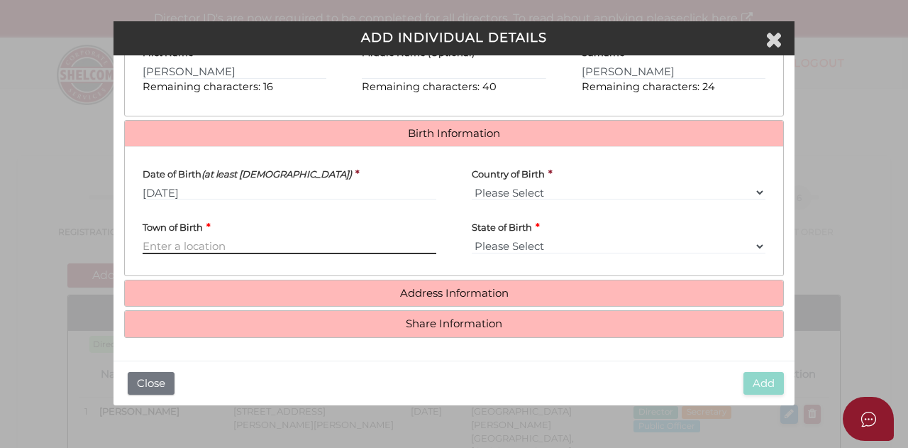
click at [200, 254] on input "Town of Birth" at bounding box center [290, 246] width 294 height 16
type input "Mornington"
select select "VIC"
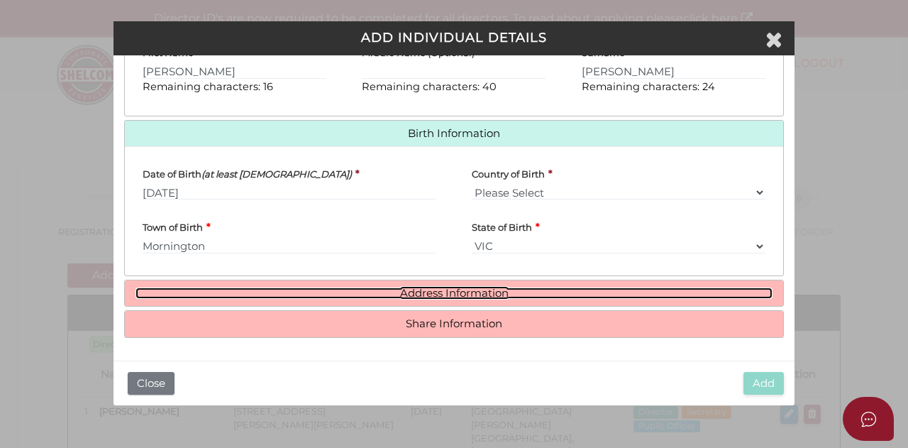
click at [285, 288] on link "Address Information" at bounding box center [454, 293] width 637 height 12
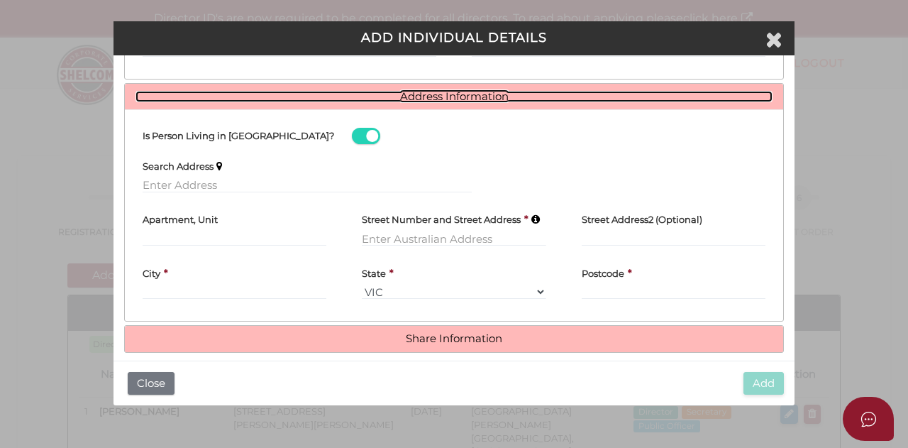
scroll to position [606, 0]
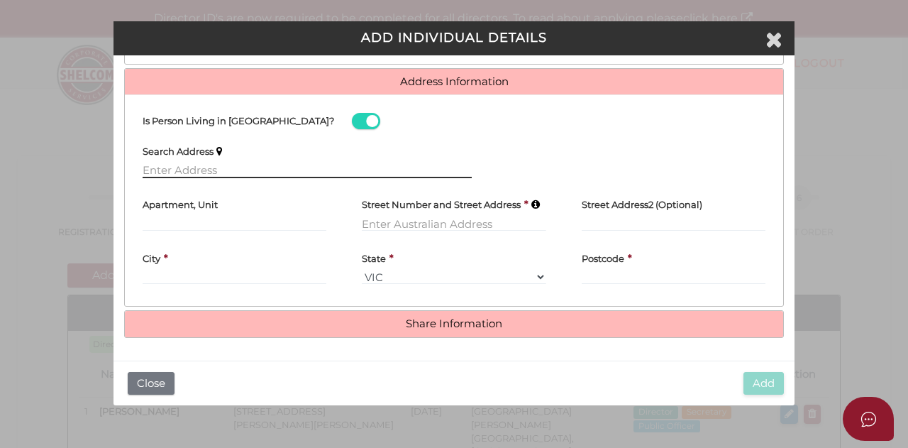
click at [279, 170] on input "text" at bounding box center [307, 171] width 329 height 16
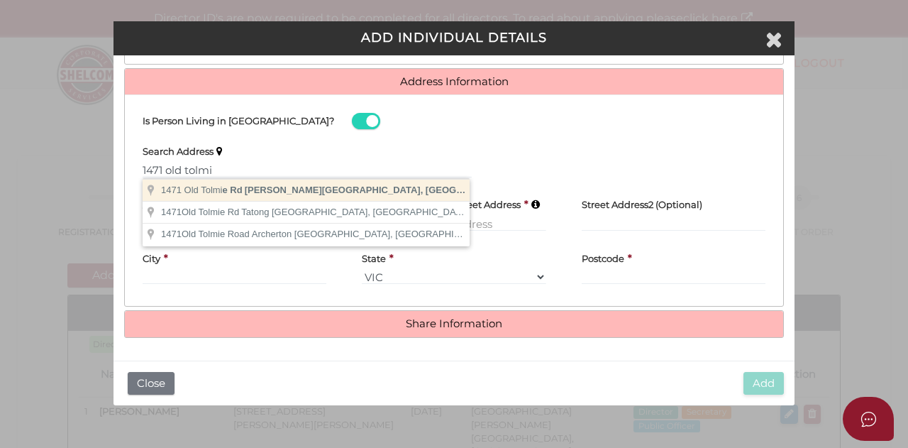
type input "1471 Old Tolmie Rd, Tolmie VIC, Australia"
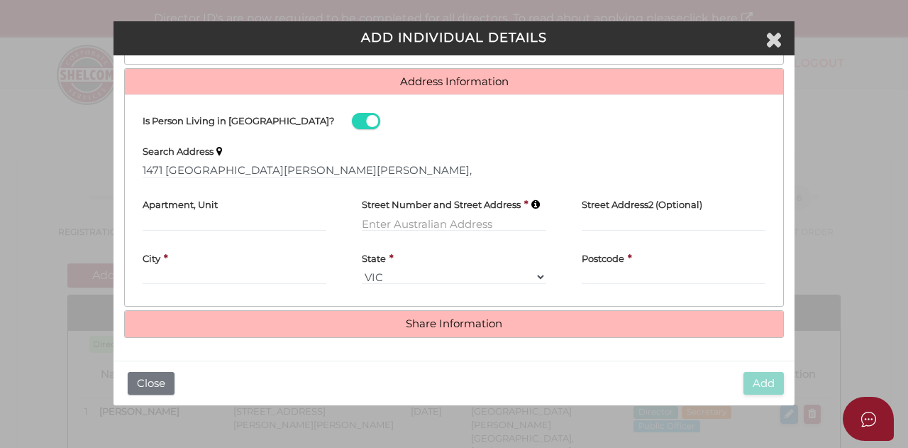
type input "1471 Old Tolmie Road"
type input "Tolmie"
select select "VIC"
type input "3723"
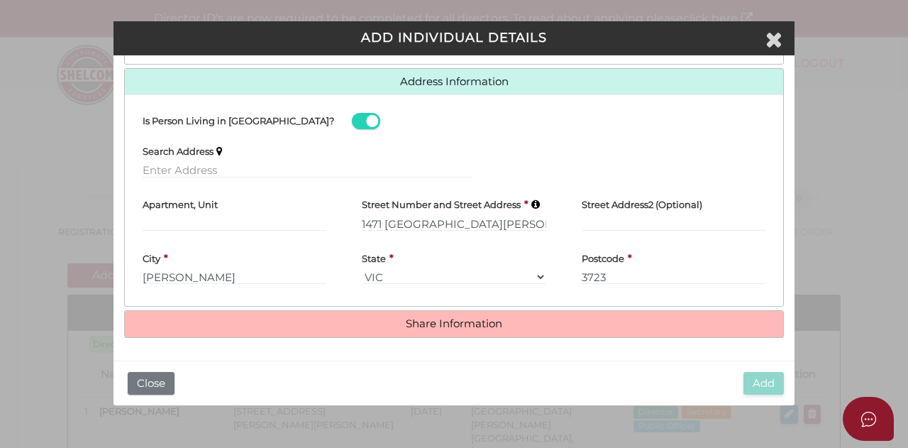
click at [510, 317] on h4 "Share Information" at bounding box center [454, 324] width 659 height 26
click at [465, 334] on h4 "Share Information" at bounding box center [454, 324] width 659 height 26
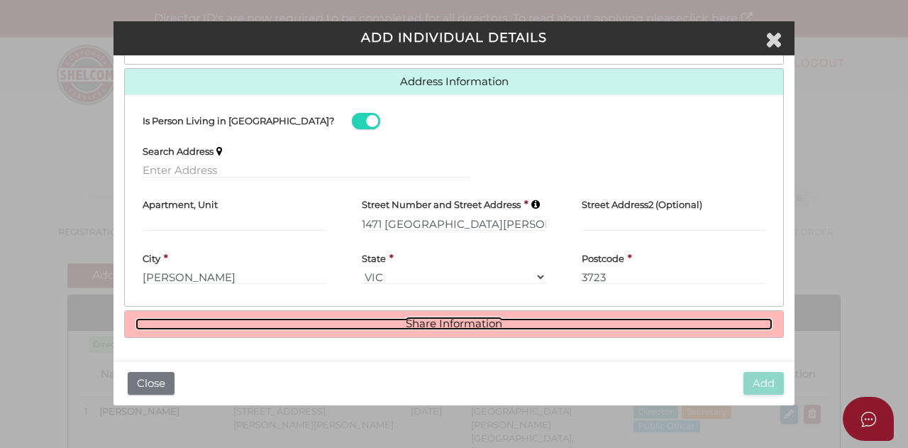
click at [459, 322] on link "Share Information" at bounding box center [454, 324] width 637 height 12
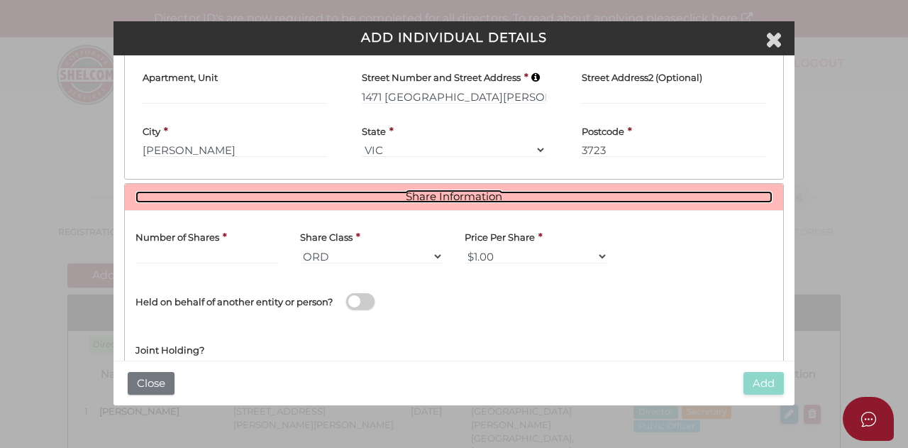
scroll to position [776, 0]
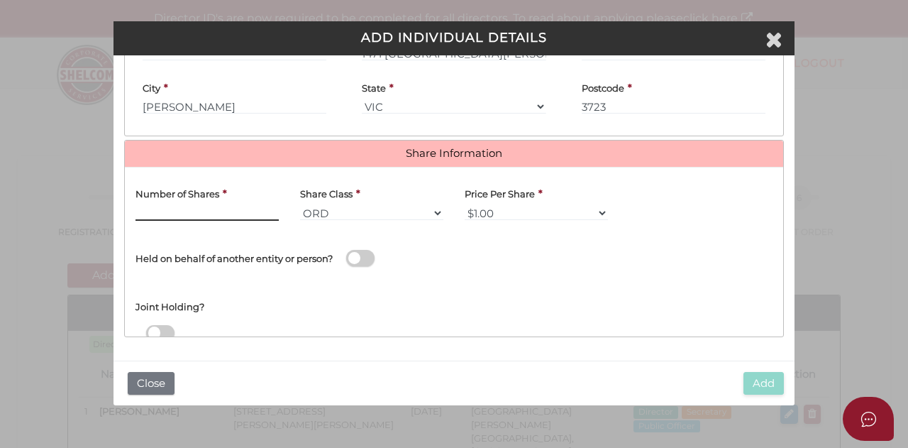
click at [238, 214] on input "text" at bounding box center [207, 213] width 143 height 16
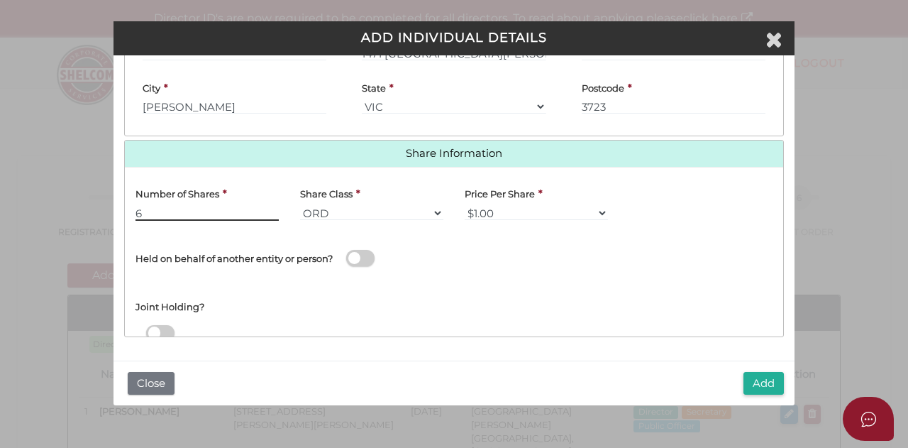
type input "6"
click at [446, 265] on div "Held on behalf of another entity or person?" at bounding box center [289, 255] width 329 height 48
click at [774, 375] on button "Add" at bounding box center [764, 383] width 40 height 23
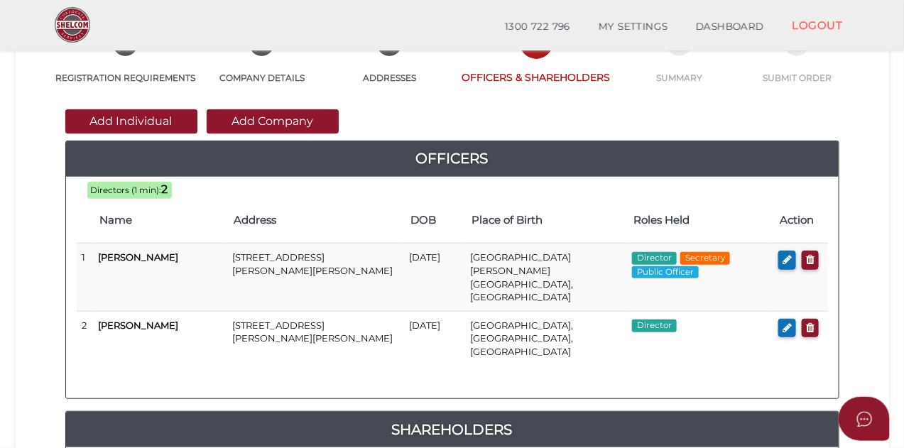
scroll to position [111, 0]
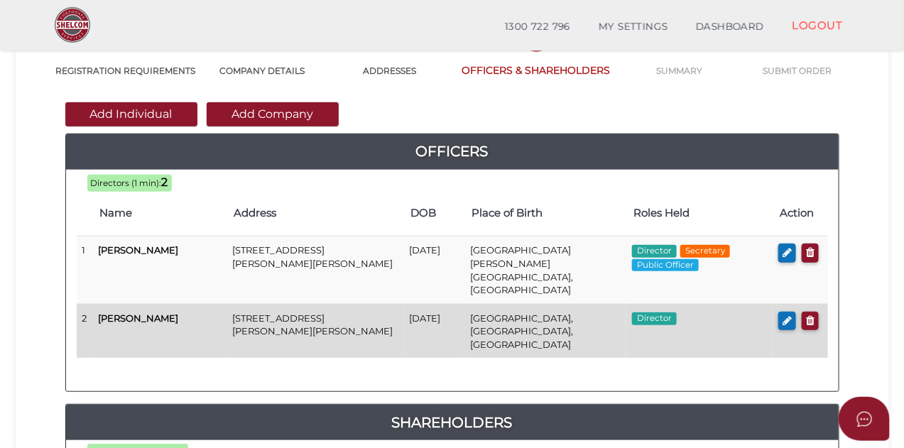
click at [659, 312] on span "Director" at bounding box center [654, 318] width 45 height 13
click at [783, 315] on icon "button" at bounding box center [786, 320] width 9 height 11
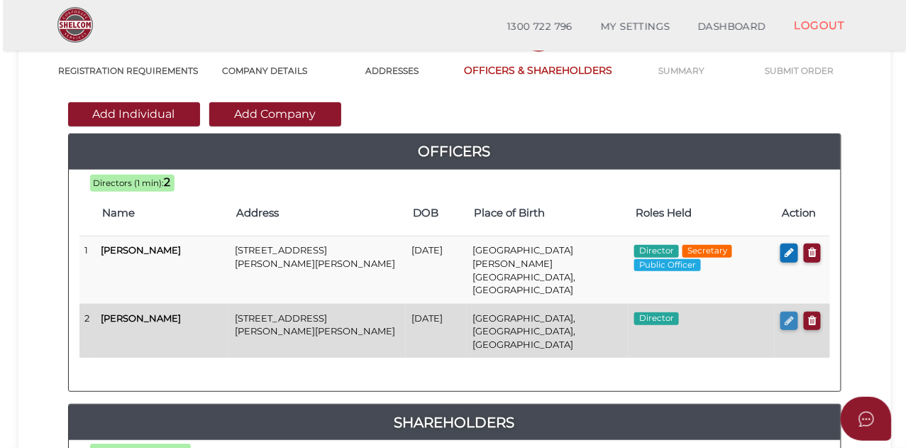
scroll to position [0, 0]
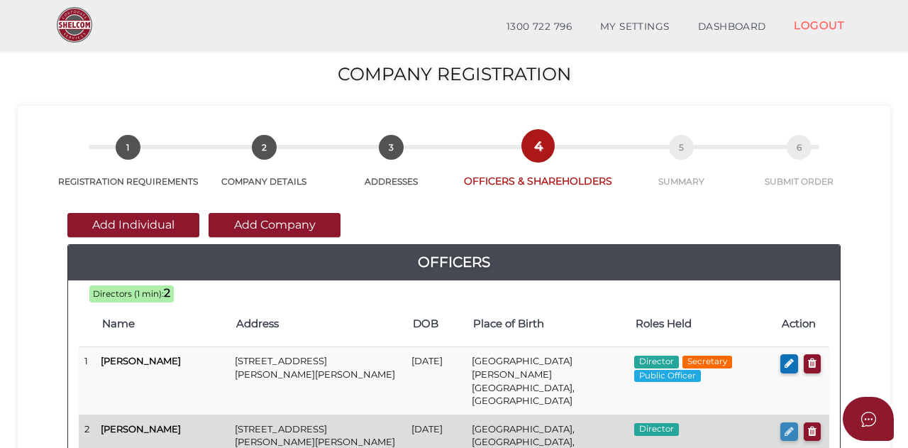
checkbox input "true"
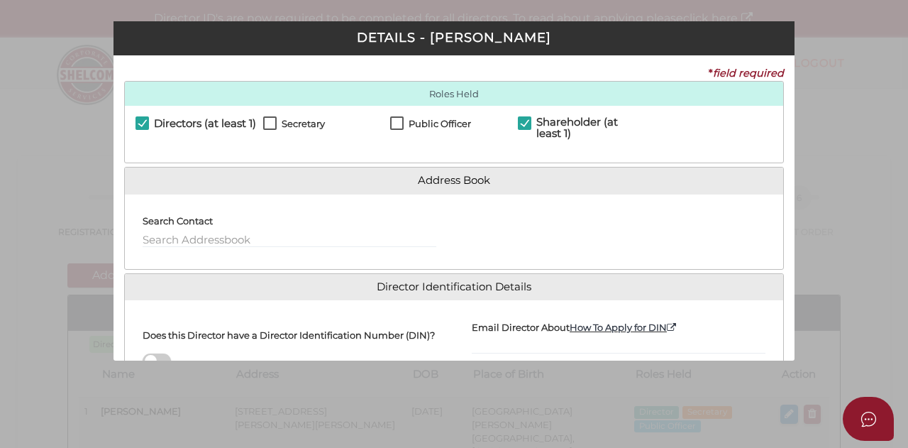
click at [822, 154] on div "Pty Ltd DETAILS - [PERSON_NAME] * field required Roles Held Directors (at least…" at bounding box center [454, 224] width 908 height 448
click at [824, 170] on div "Pty Ltd DETAILS - Lee Walker * field required Roles Held Directors (at least 1)…" at bounding box center [454, 224] width 908 height 448
click at [818, 346] on div "Pty Ltd DETAILS - Lee Walker * field required Roles Held Directors (at least 1)…" at bounding box center [454, 224] width 908 height 448
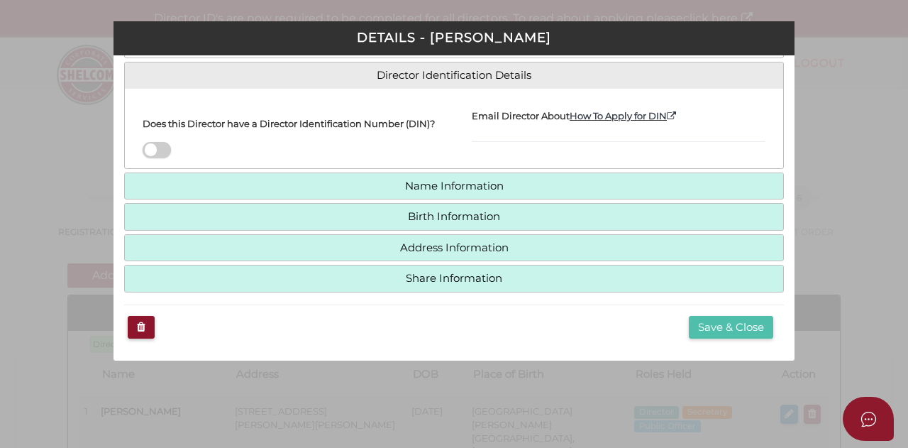
click at [738, 328] on button "Save & Close" at bounding box center [731, 327] width 84 height 23
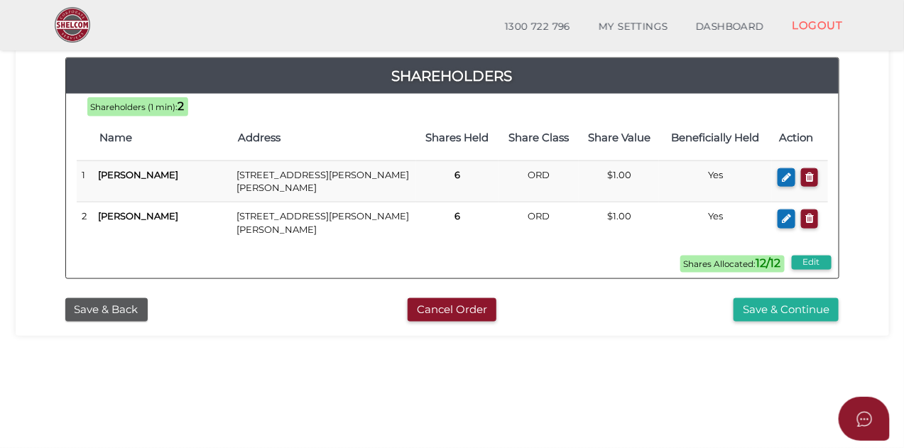
scroll to position [461, 0]
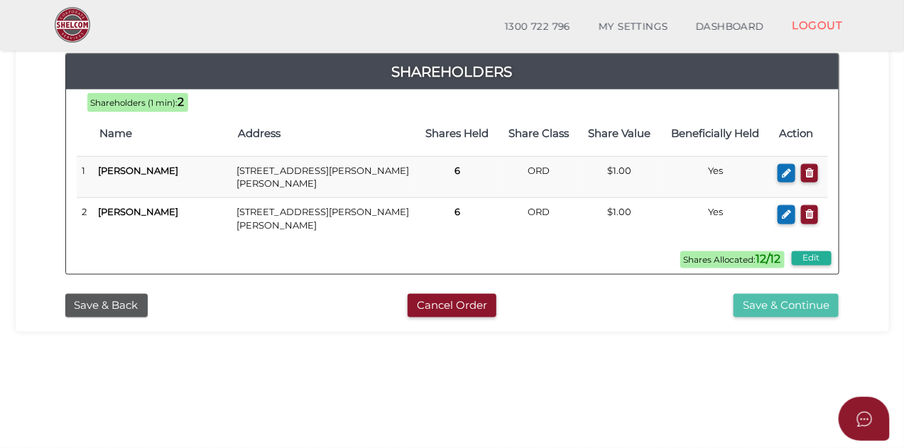
click at [768, 294] on button "Save & Continue" at bounding box center [785, 305] width 105 height 23
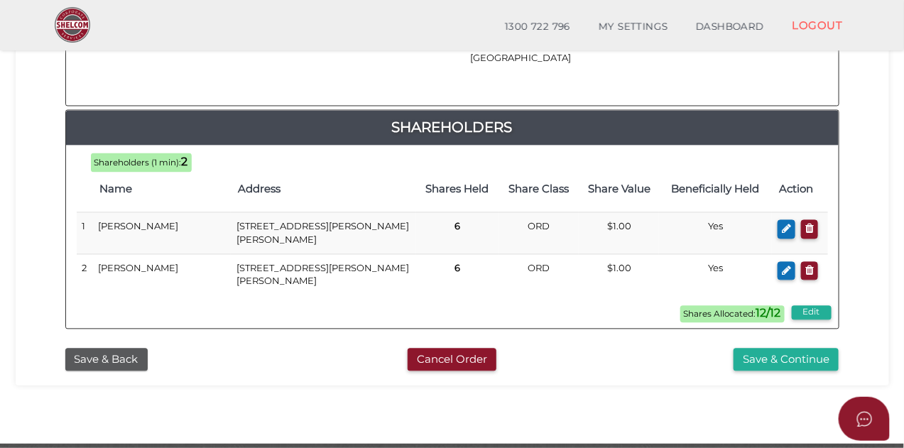
scroll to position [868, 0]
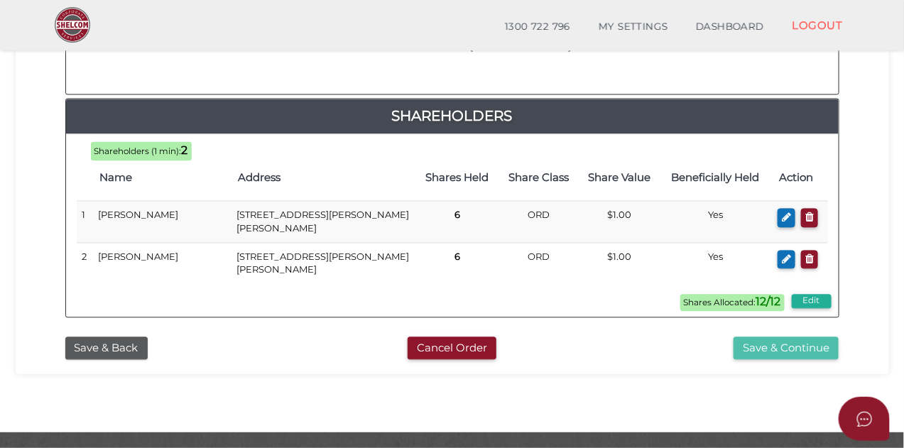
click at [767, 337] on button "Save & Continue" at bounding box center [785, 348] width 105 height 23
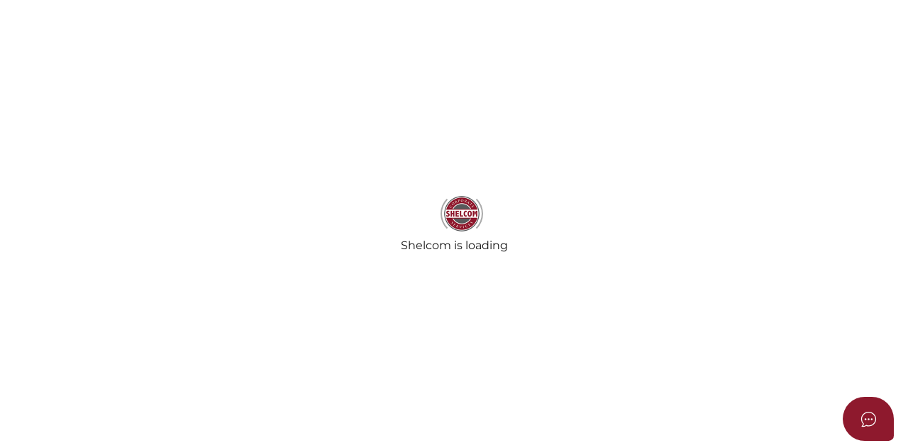
select select "Comb Binding"
select select "No"
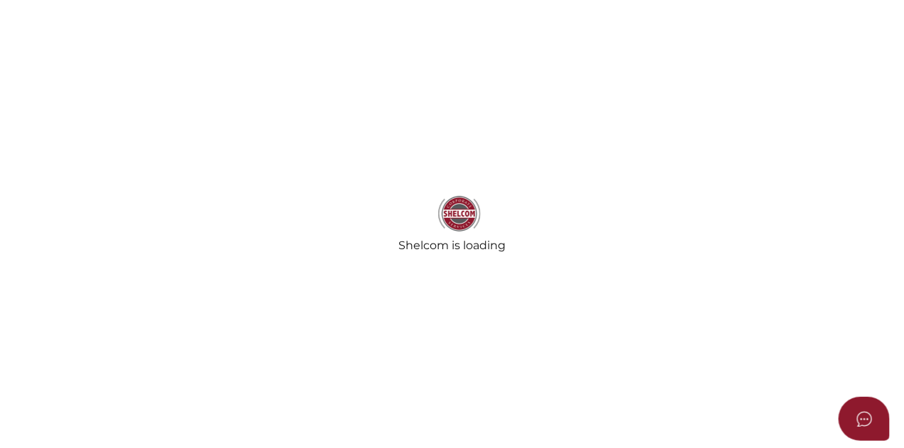
radio input "true"
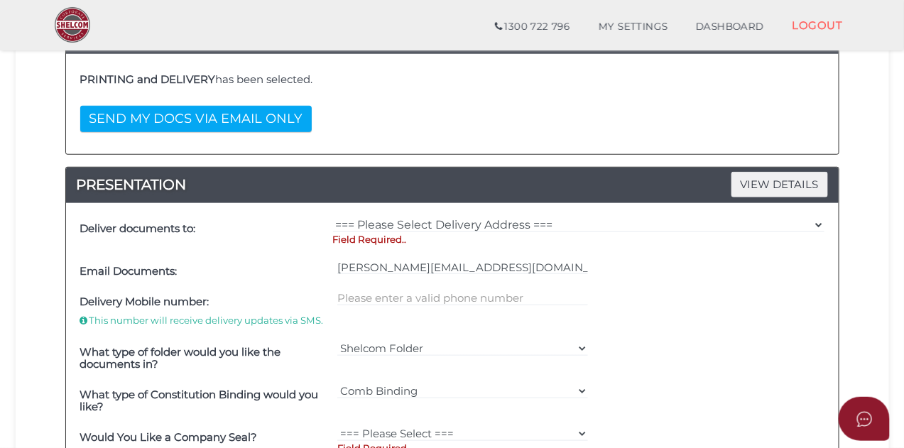
scroll to position [285, 0]
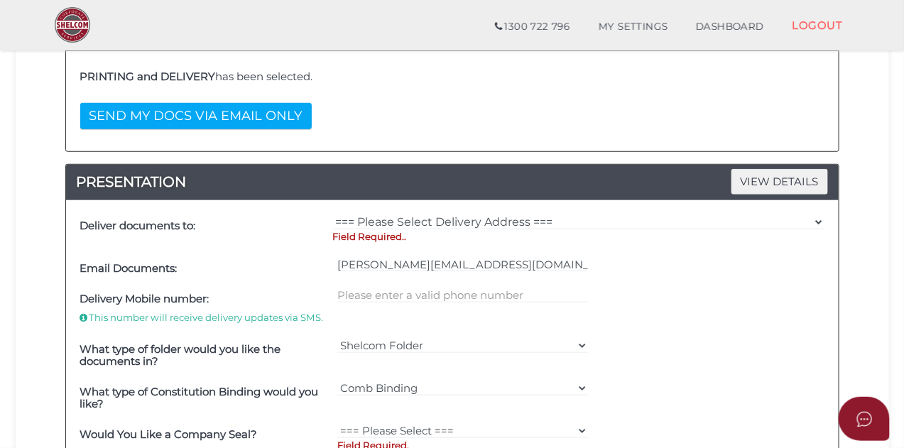
click at [478, 211] on div "=== Please Select Delivery Address === (User Address - [PERSON_NAME]) [STREET_A…" at bounding box center [578, 232] width 498 height 42
click at [451, 220] on select "=== Please Select Delivery Address === (User Address - [PERSON_NAME]) [STREET_A…" at bounding box center [578, 222] width 491 height 16
select select "0"
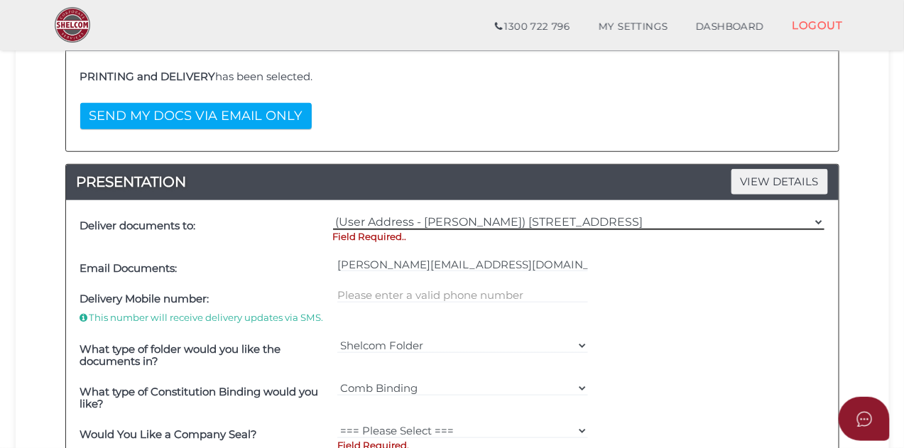
click at [333, 214] on select "=== Please Select Delivery Address === (User Address - [PERSON_NAME]) [STREET_A…" at bounding box center [578, 222] width 491 height 16
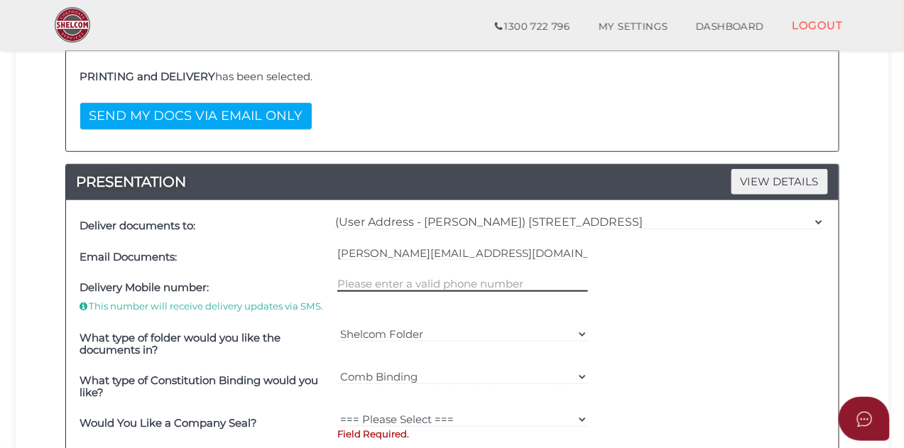
click at [444, 287] on input "text" at bounding box center [462, 284] width 251 height 16
type input "0402293478"
click at [862, 291] on div "Order ID: 0218-aOALK NOTES VIEW DETAILS Note DELIVERY VIEW DETAILS PRINTING and…" at bounding box center [452, 340] width 852 height 875
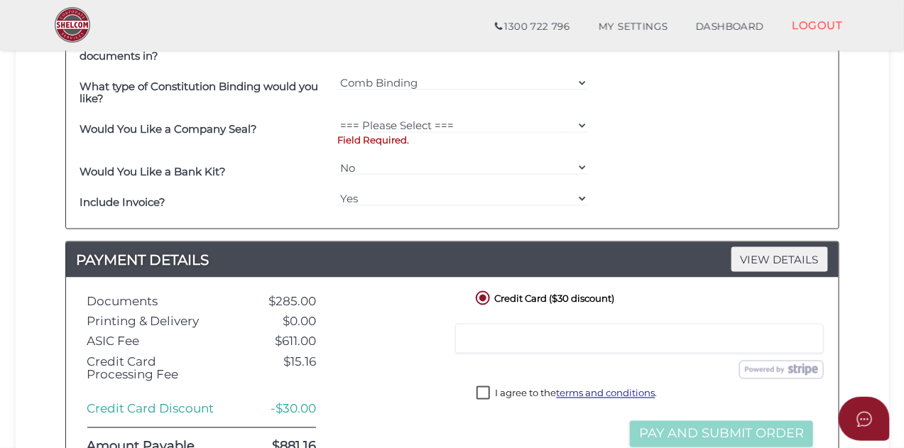
scroll to position [577, 0]
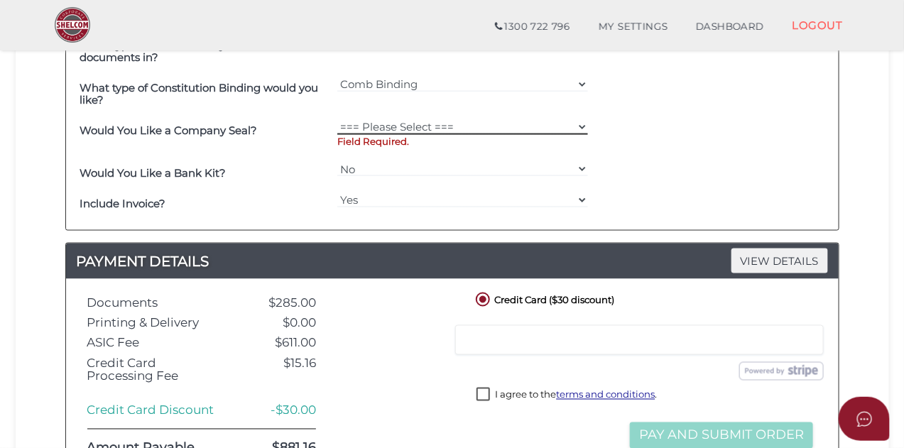
click at [388, 126] on select "=== Please Select === Fold Seal $50 No Seal" at bounding box center [462, 127] width 251 height 16
select select "0"
click at [337, 119] on select "=== Please Select === Fold Seal $50 No Seal" at bounding box center [462, 127] width 251 height 16
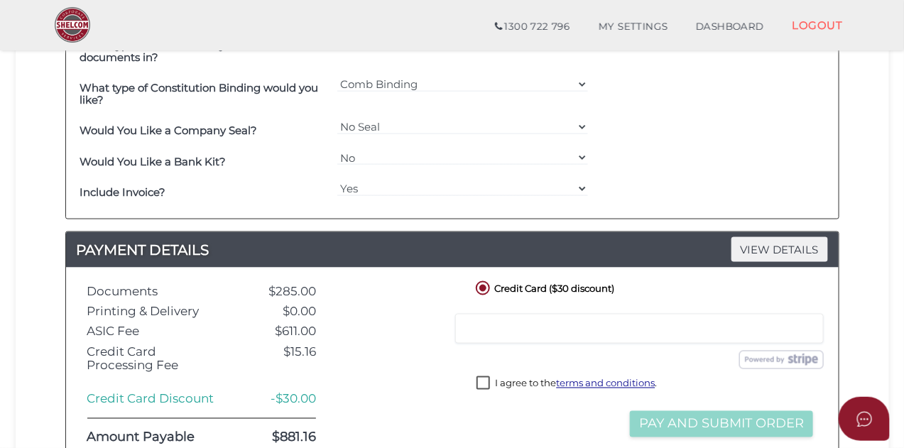
click at [853, 214] on div "Order ID: 0218-aOALK NOTES VIEW DETAILS Note DELIVERY VIEW DETAILS PRINTING and…" at bounding box center [452, 43] width 852 height 864
click at [537, 336] on div at bounding box center [639, 329] width 368 height 30
click at [478, 380] on label "I agree to the terms and conditions ." at bounding box center [566, 385] width 180 height 18
checkbox input "true"
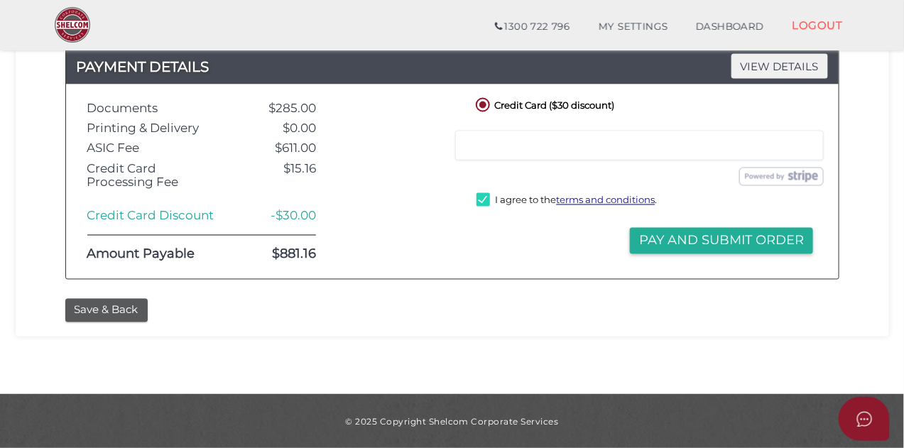
scroll to position [757, 0]
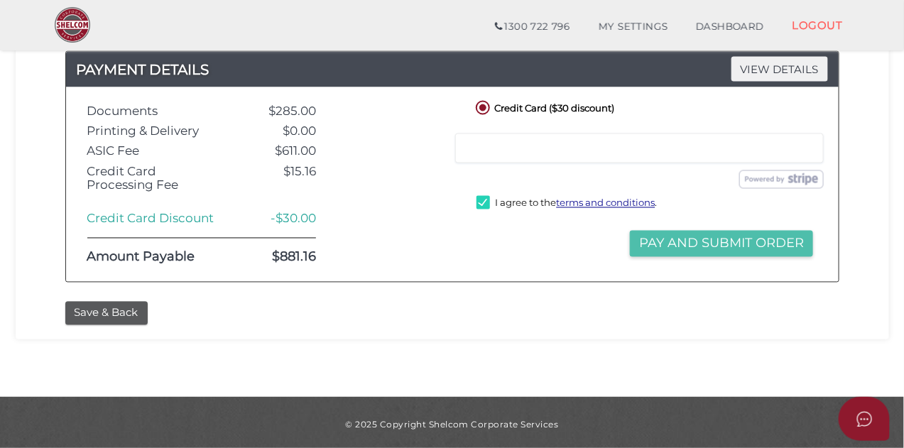
click at [728, 253] on button "Pay and Submit Order" at bounding box center [721, 244] width 183 height 26
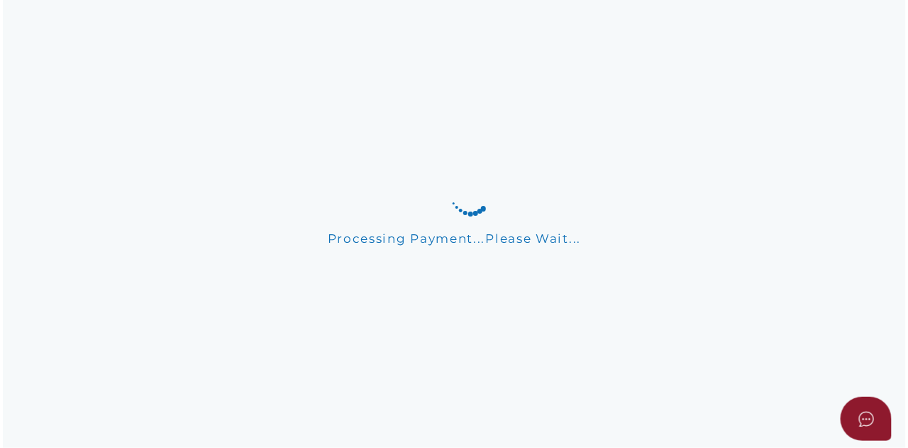
scroll to position [0, 0]
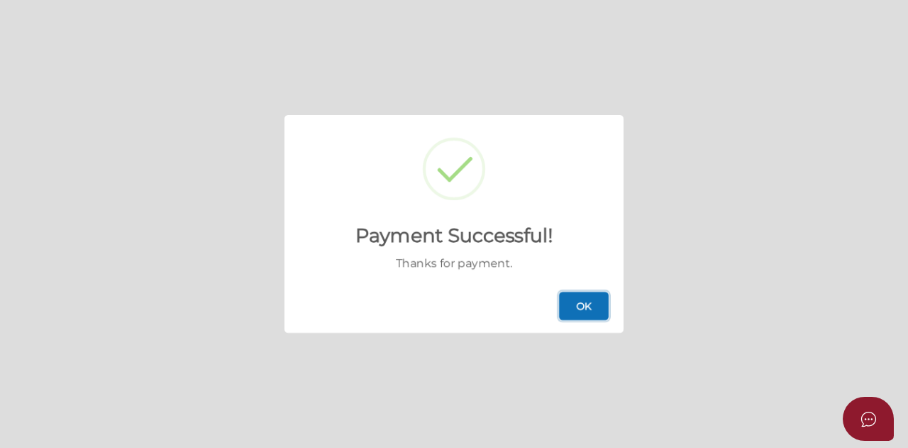
click at [600, 304] on button "OK" at bounding box center [584, 306] width 50 height 28
